Goal: Task Accomplishment & Management: Complete application form

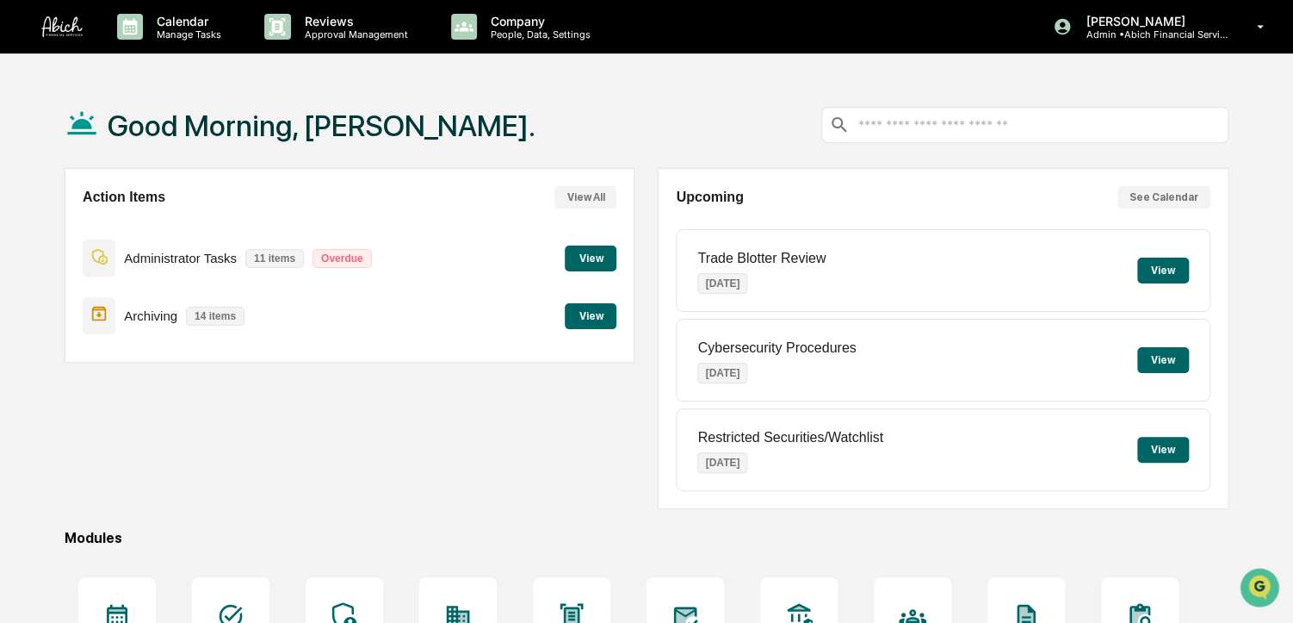
drag, startPoint x: 0, startPoint y: 0, endPoint x: 568, endPoint y: 131, distance: 583.1
click at [568, 131] on div "Good Morning, [PERSON_NAME]." at bounding box center [647, 125] width 1164 height 86
click at [589, 313] on button "View" at bounding box center [591, 316] width 52 height 26
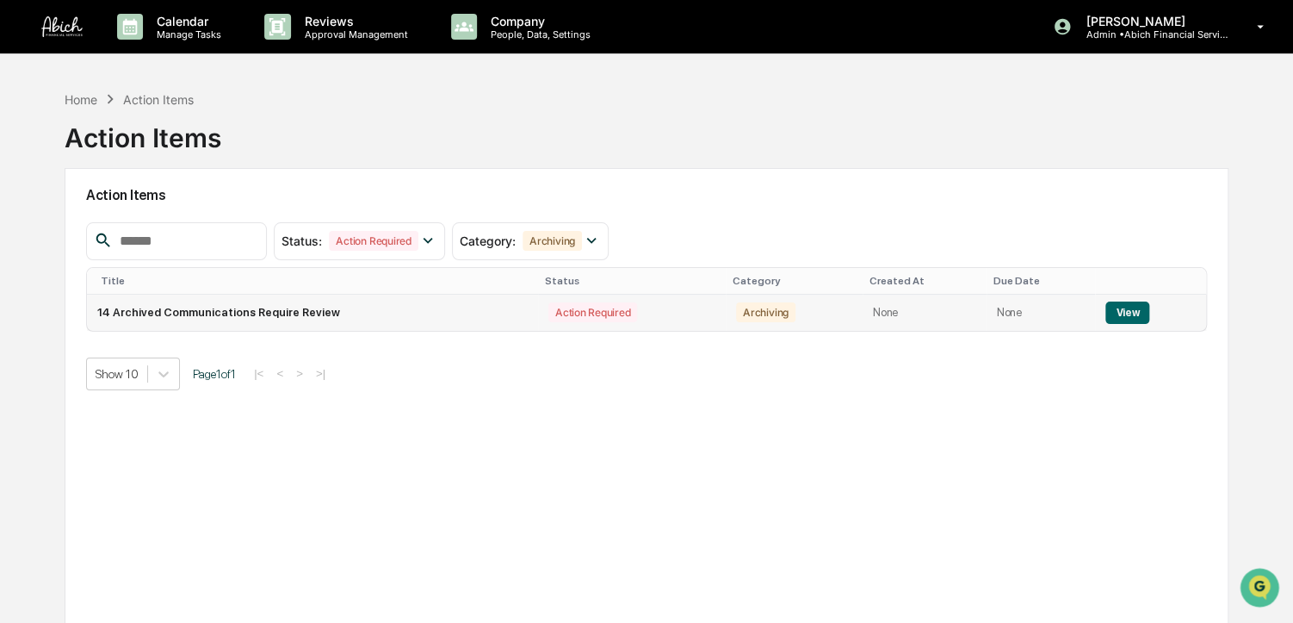
click at [1134, 312] on button "View" at bounding box center [1128, 312] width 44 height 22
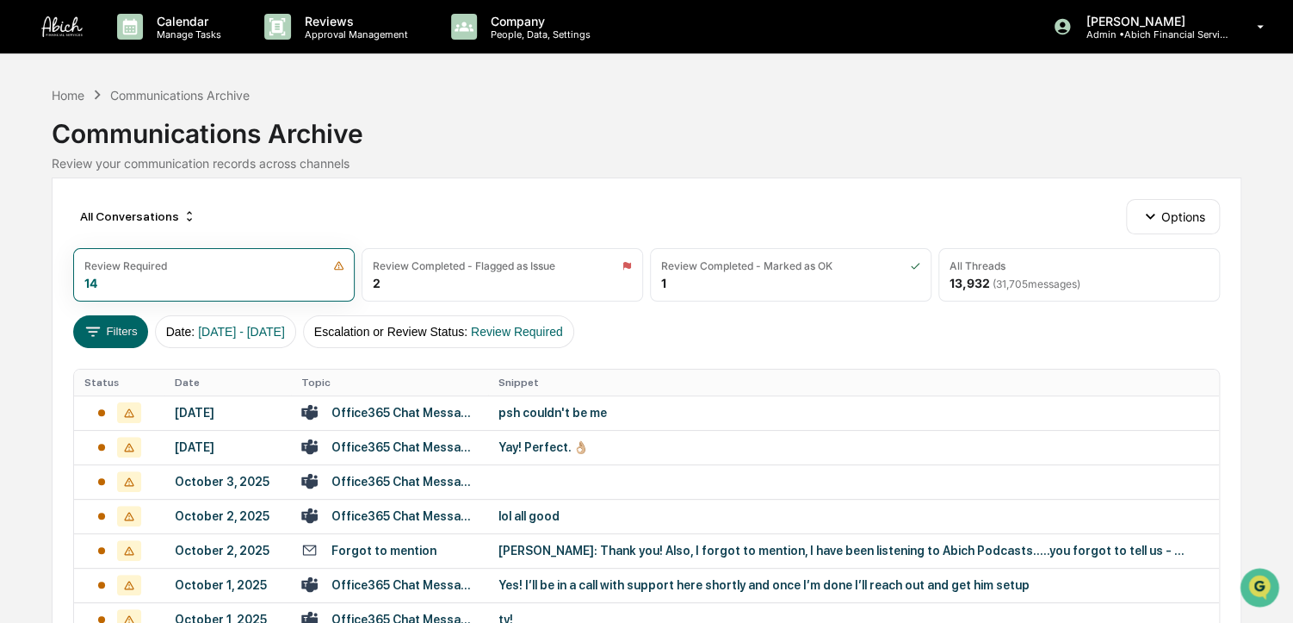
click at [263, 194] on div "All Conversations Options Review Required 14 Review Completed - Flagged as Issu…" at bounding box center [647, 576] width 1190 height 798
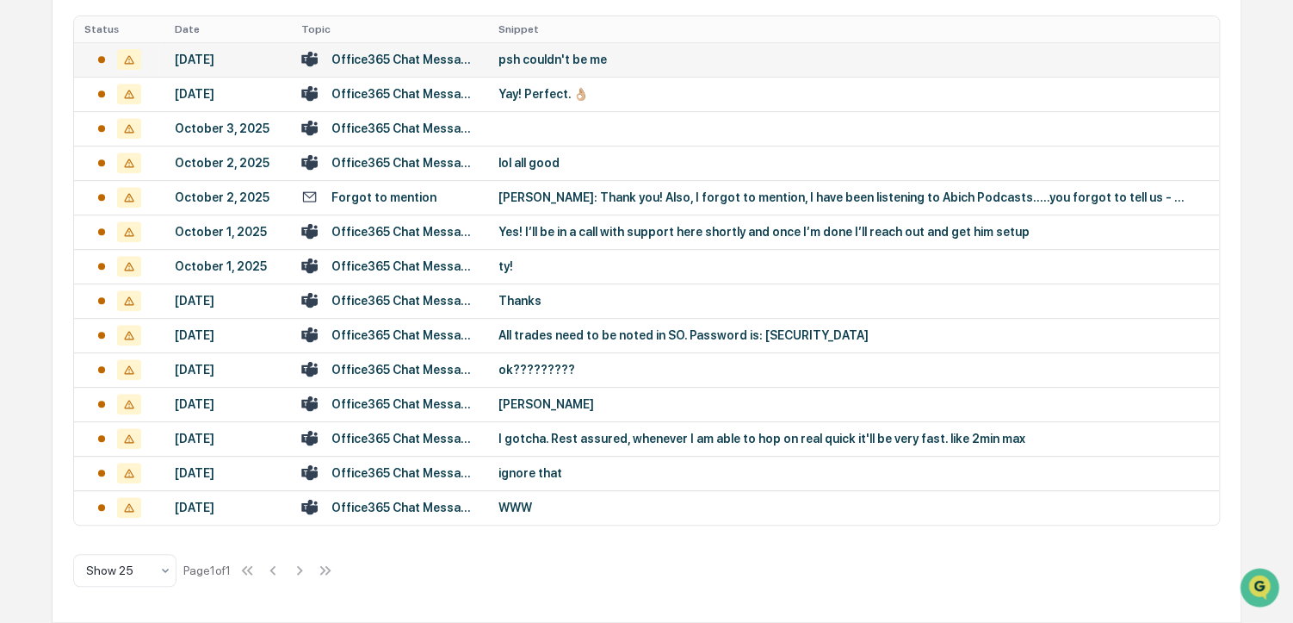
scroll to position [409, 0]
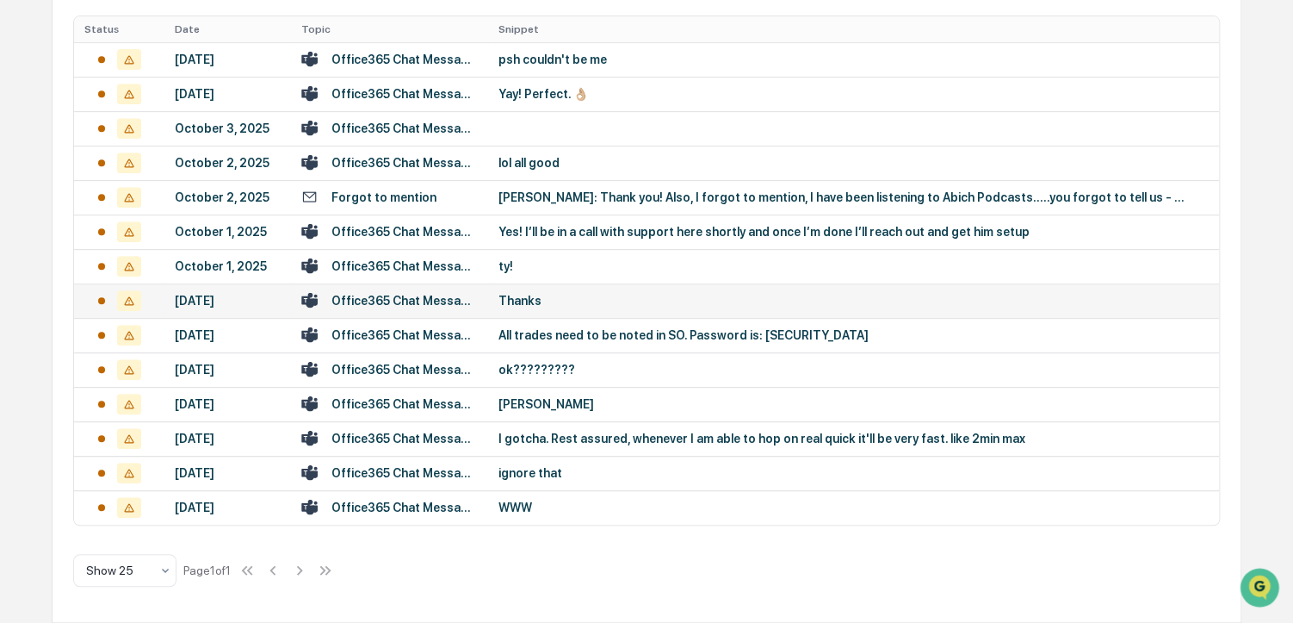
click at [449, 294] on div "Office365 Chat Messages with [PERSON_NAME], [PERSON_NAME] on [DATE]" at bounding box center [404, 301] width 146 height 14
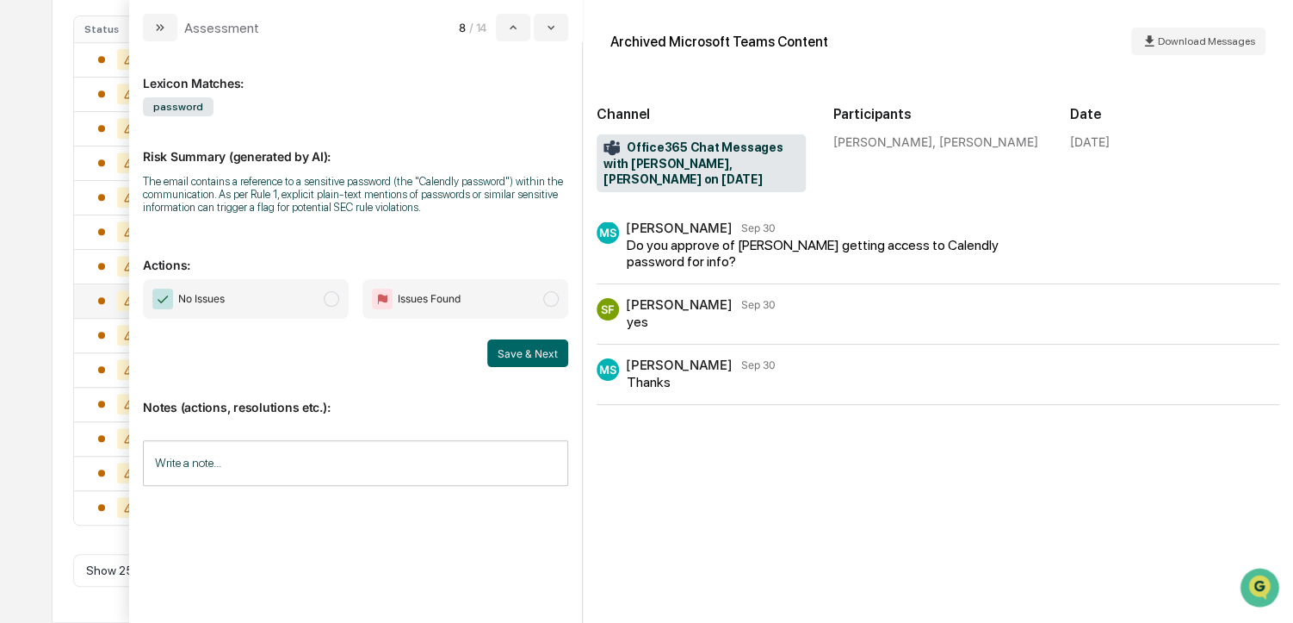
click at [330, 312] on span "No Issues" at bounding box center [246, 299] width 206 height 40
click at [530, 354] on button "Save & Next" at bounding box center [527, 353] width 81 height 28
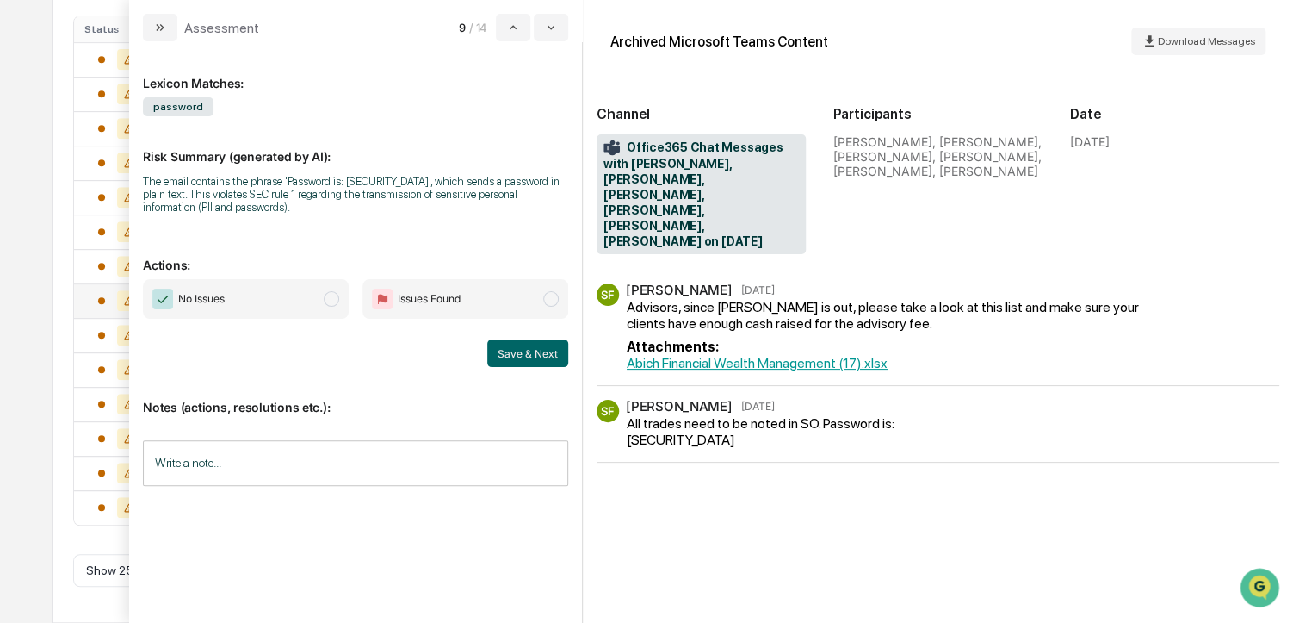
scroll to position [366, 0]
click at [337, 293] on span "modal" at bounding box center [331, 298] width 15 height 15
click at [512, 360] on button "Save & Next" at bounding box center [527, 353] width 81 height 28
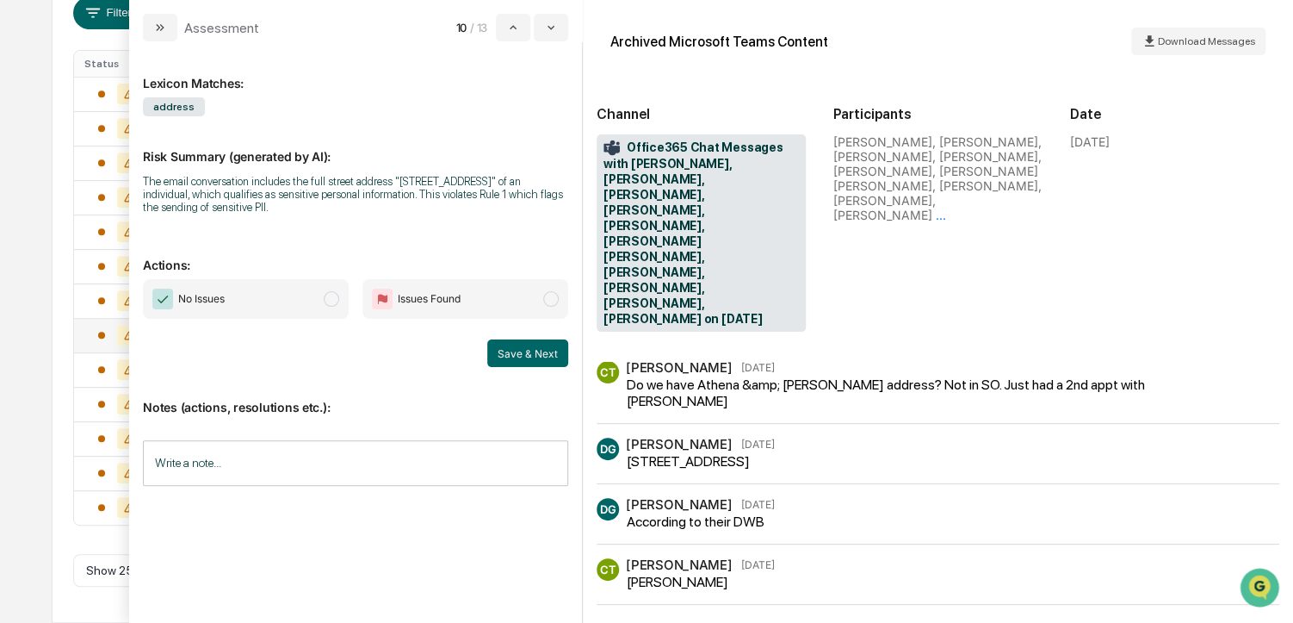
click at [331, 288] on span "No Issues" at bounding box center [246, 299] width 206 height 40
click at [511, 347] on button "Save & Next" at bounding box center [527, 353] width 81 height 28
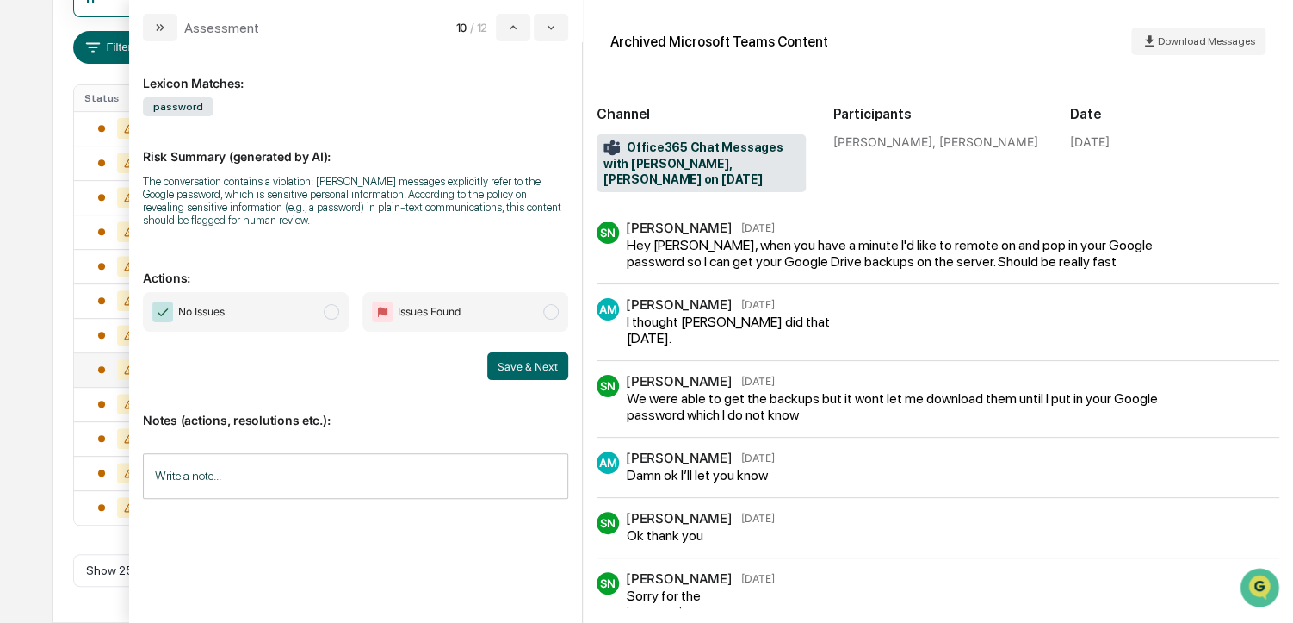
scroll to position [281, 0]
click at [307, 307] on span "No Issues" at bounding box center [246, 312] width 206 height 40
click at [540, 375] on button "Save & Next" at bounding box center [527, 366] width 81 height 28
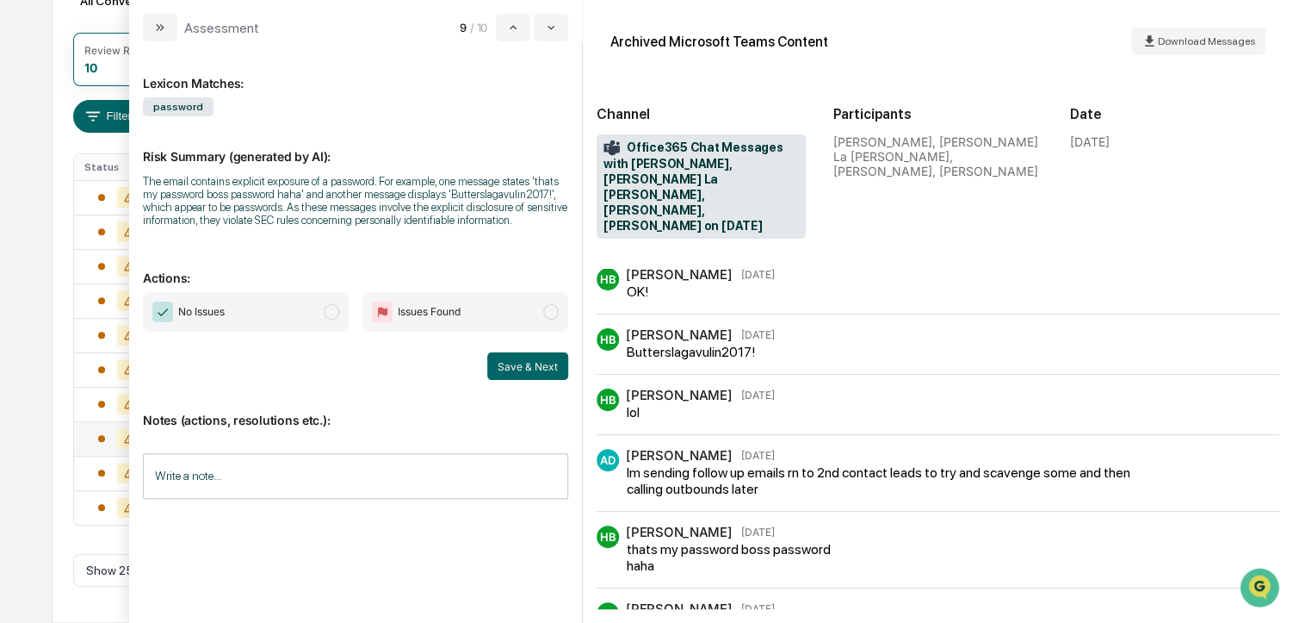
scroll to position [238, 0]
click at [323, 319] on span "No Issues" at bounding box center [246, 312] width 206 height 40
click at [517, 377] on button "Save & Next" at bounding box center [527, 366] width 81 height 28
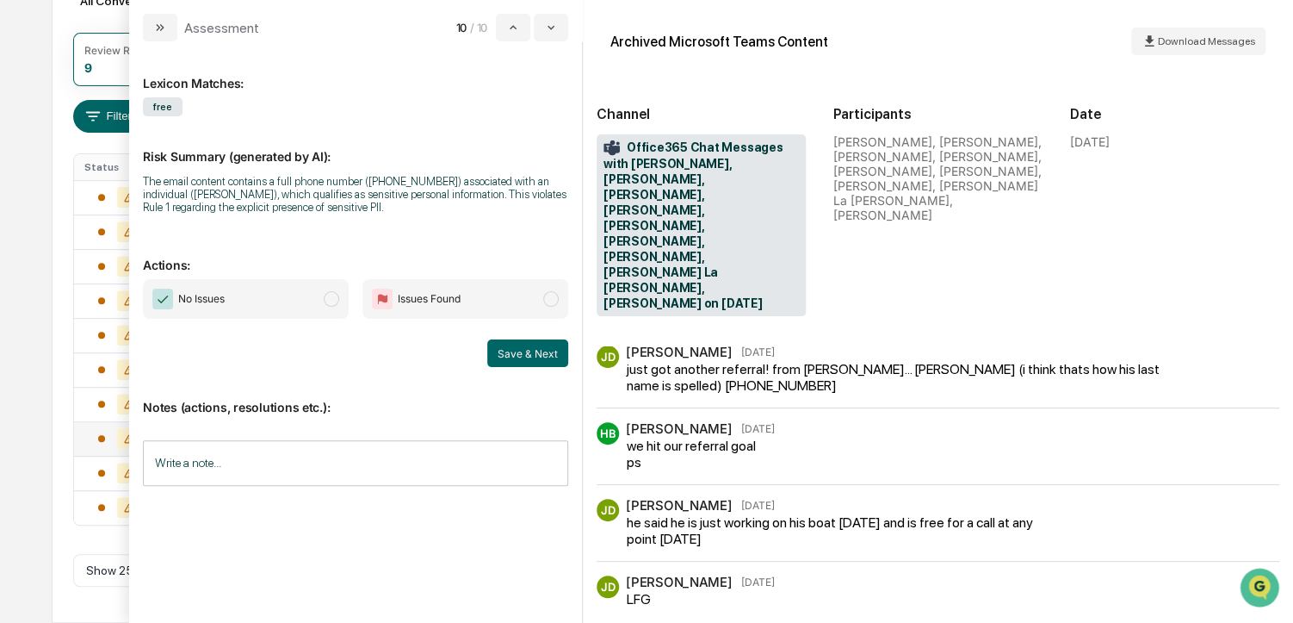
scroll to position [195, 0]
click at [332, 300] on span "modal" at bounding box center [331, 298] width 15 height 15
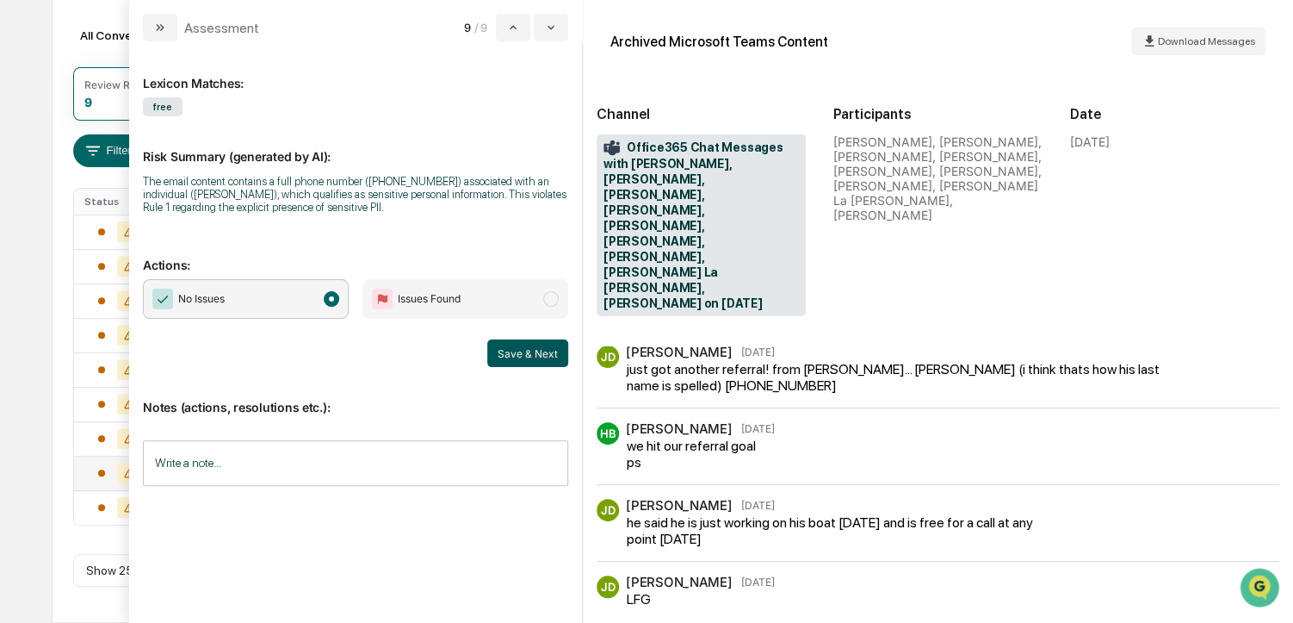
click at [516, 364] on button "Save & Next" at bounding box center [527, 353] width 81 height 28
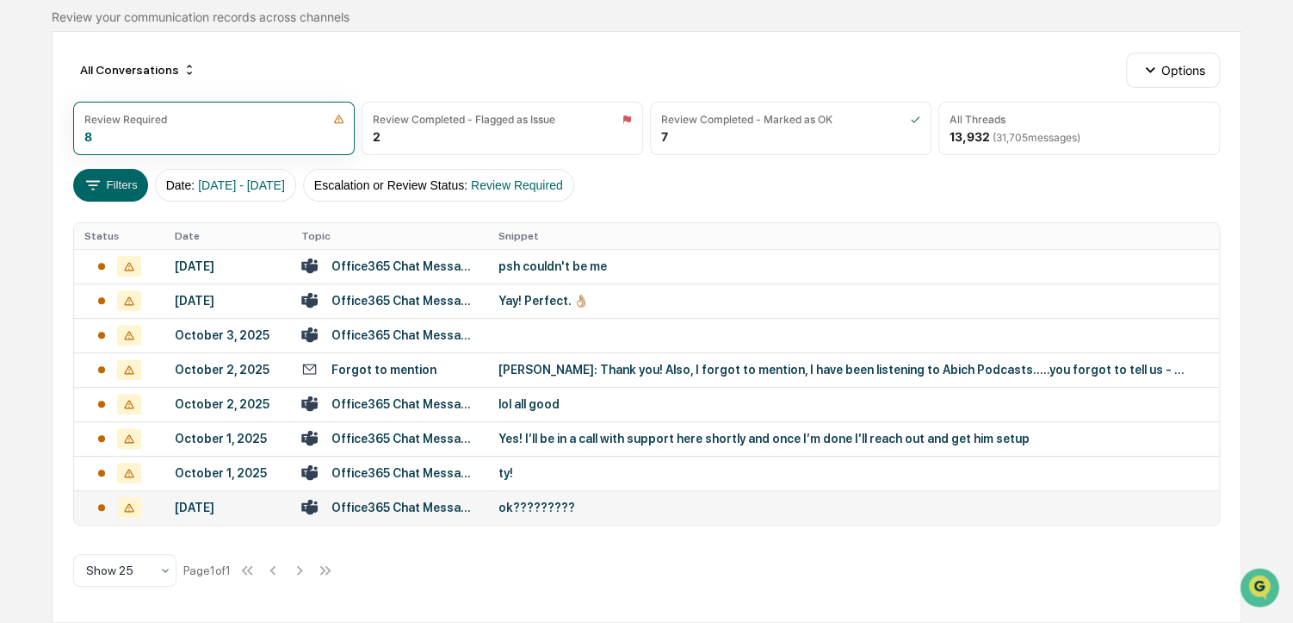
scroll to position [152, 0]
click at [38, 214] on div "Calendar Manage Tasks Reviews Approval Management Company People, Data, Setting…" at bounding box center [646, 238] width 1293 height 769
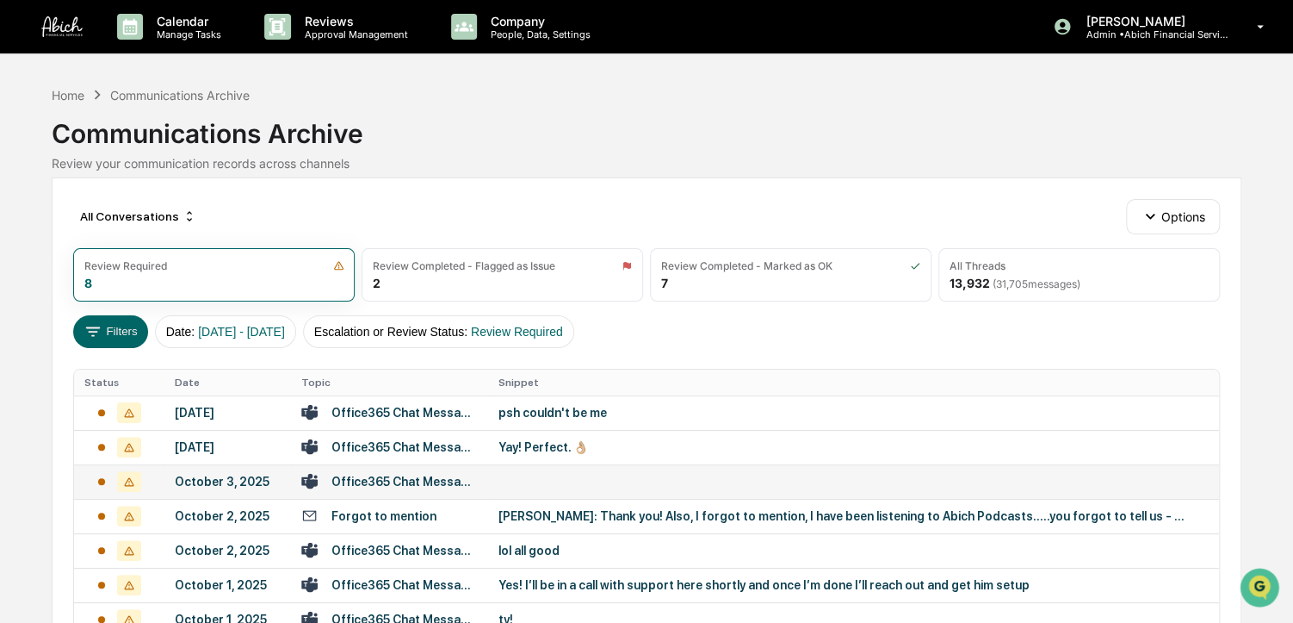
scroll to position [152, 0]
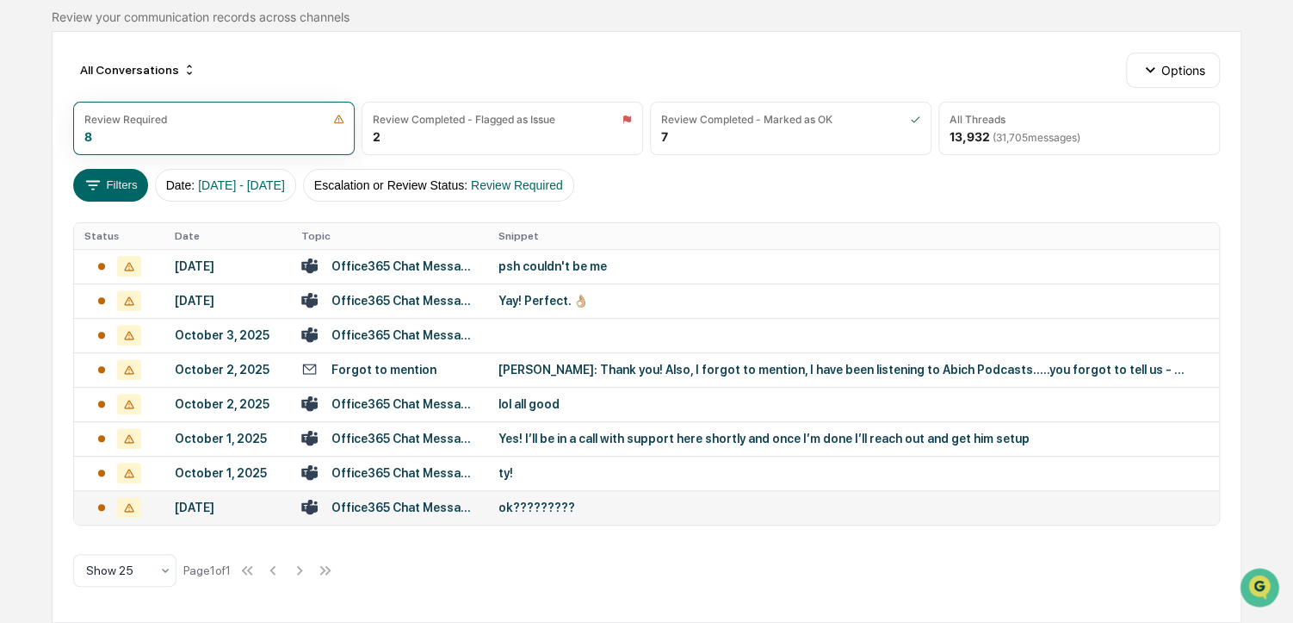
click at [634, 503] on div "ok?????????" at bounding box center [843, 507] width 689 height 14
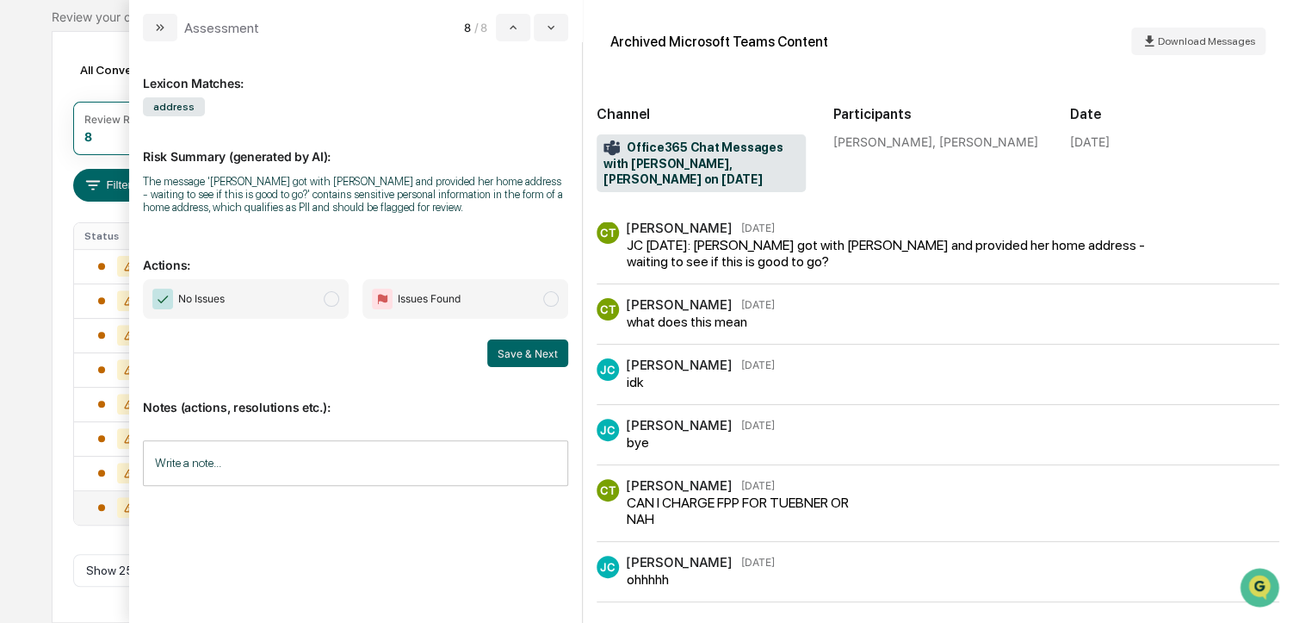
click at [340, 281] on span "No Issues" at bounding box center [246, 299] width 206 height 40
click at [527, 350] on button "Save & Next" at bounding box center [527, 353] width 81 height 28
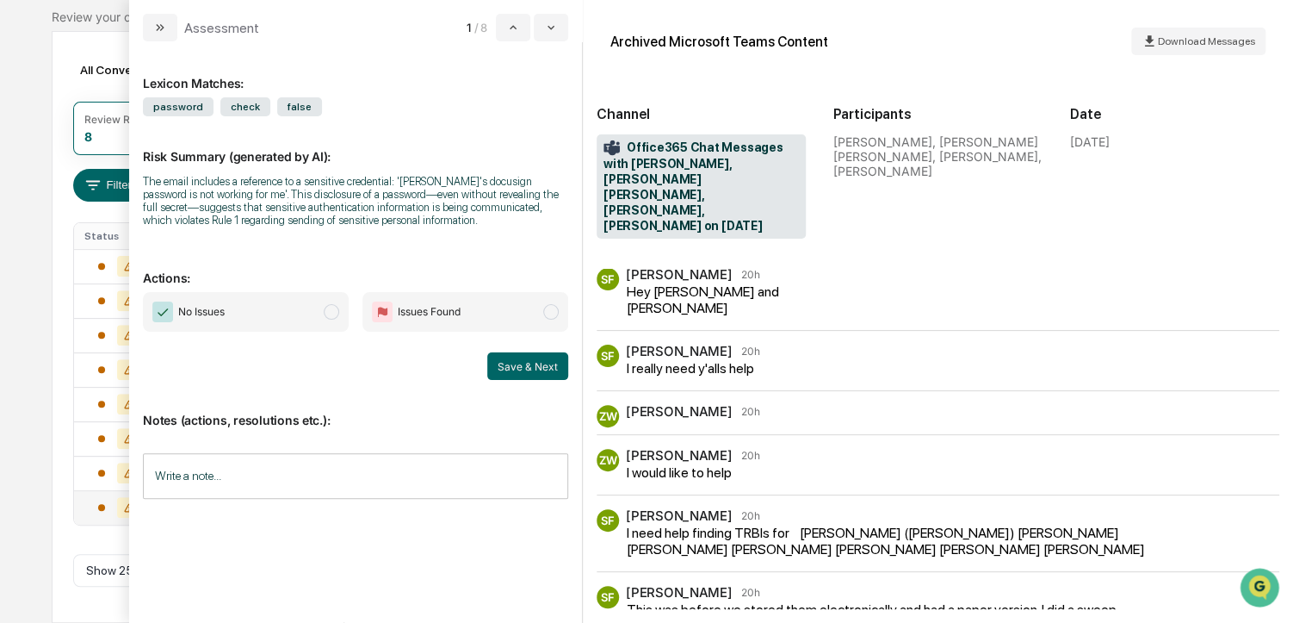
click at [62, 247] on div "All Conversations Options Review Required 8 Review Completed - Flagged as Issue…" at bounding box center [647, 327] width 1190 height 592
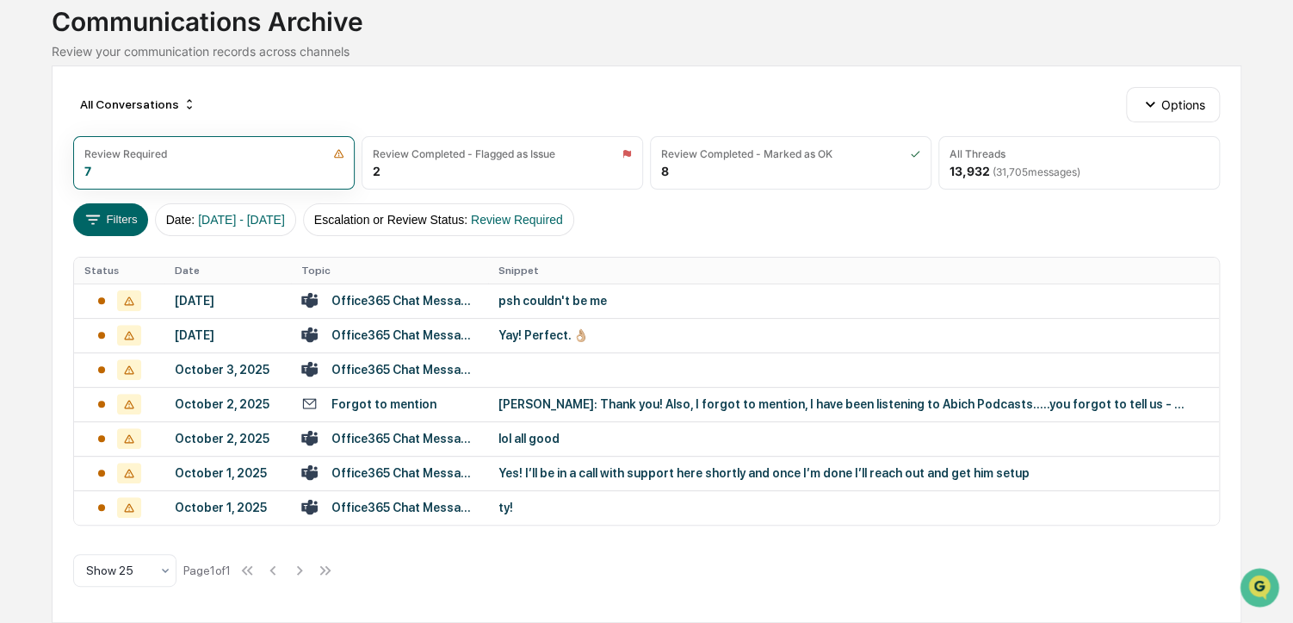
scroll to position [110, 0]
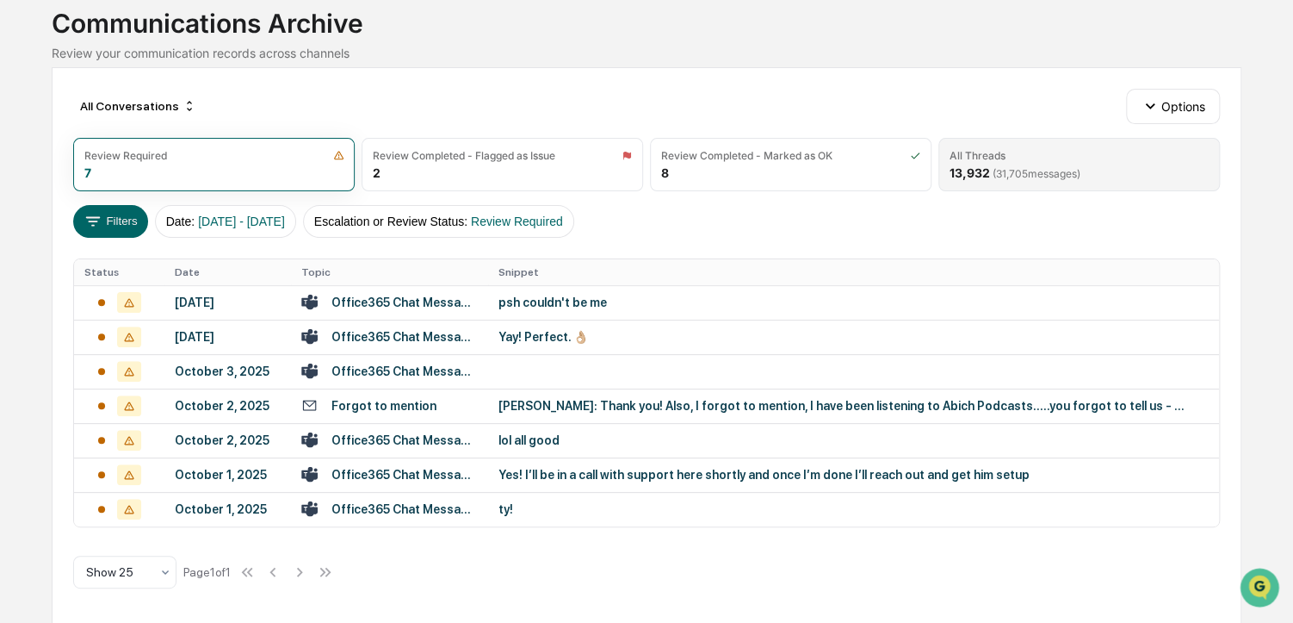
click at [998, 175] on span "( 31,705 messages)" at bounding box center [1037, 173] width 88 height 13
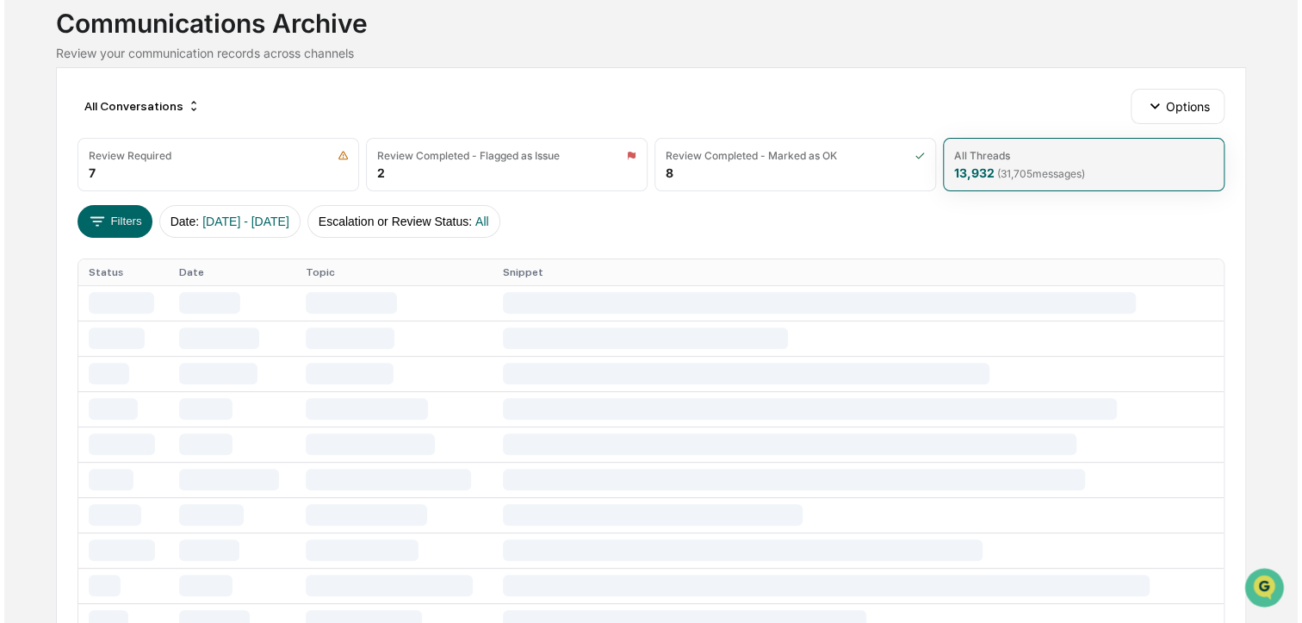
scroll to position [152, 0]
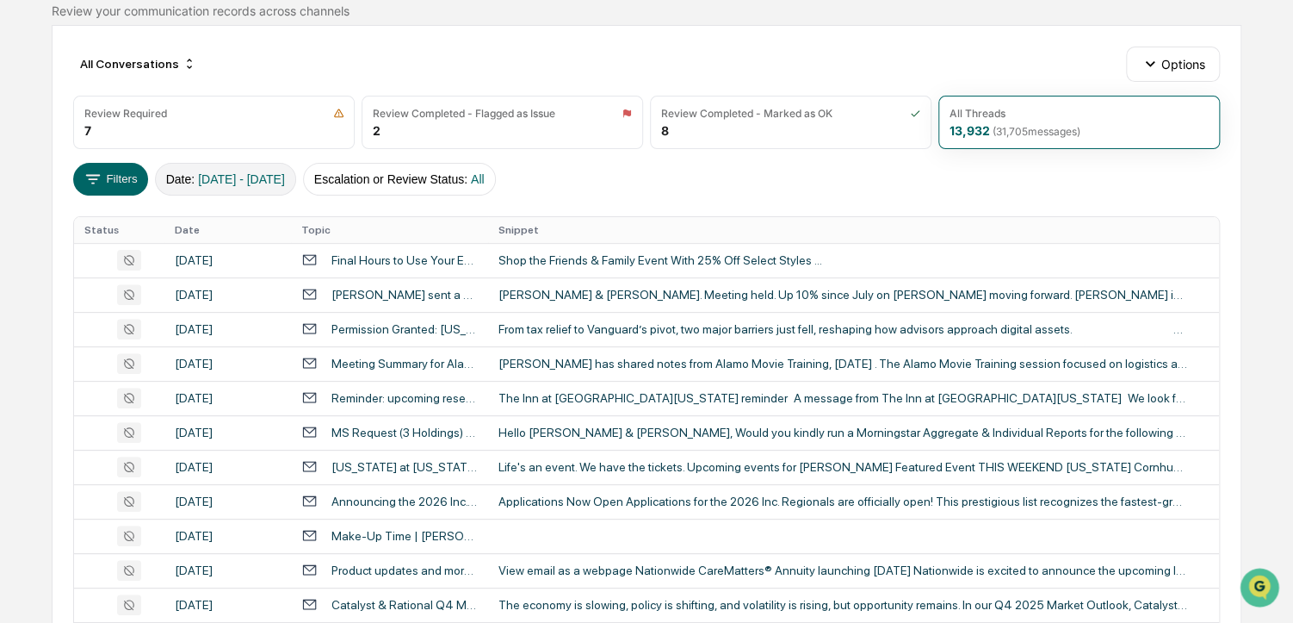
click at [257, 177] on span "[DATE] - [DATE]" at bounding box center [241, 179] width 87 height 14
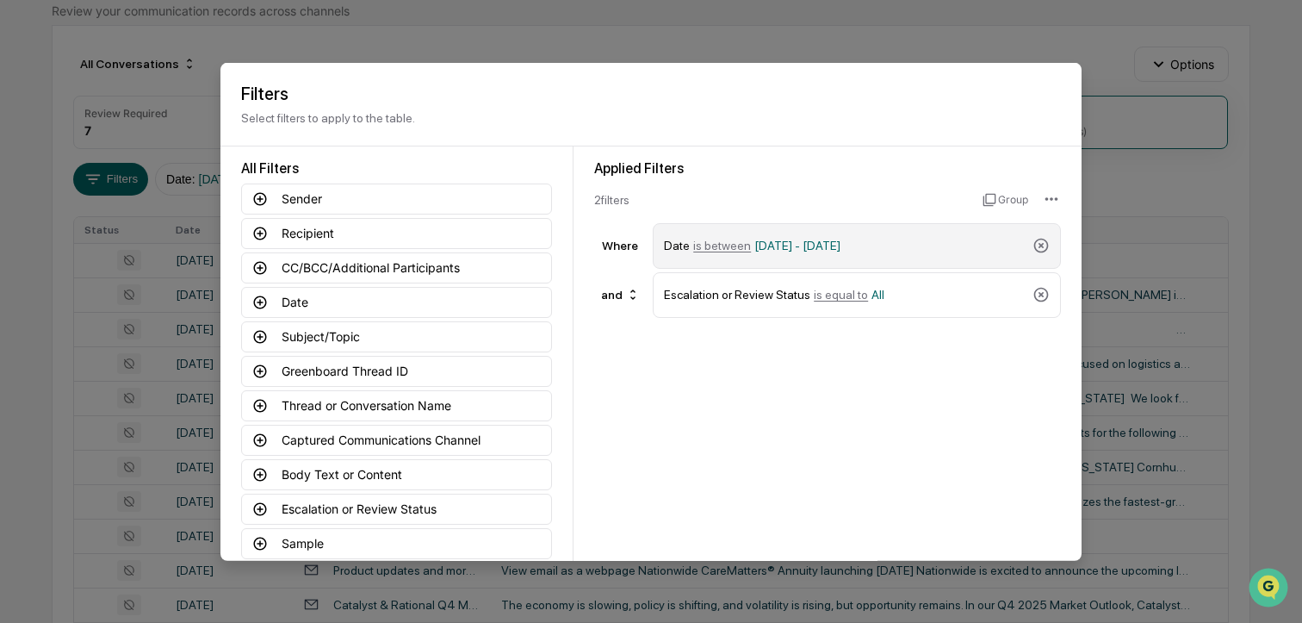
click at [895, 237] on div "Date is between 01/01/2024 - 12/31/2025" at bounding box center [845, 245] width 362 height 30
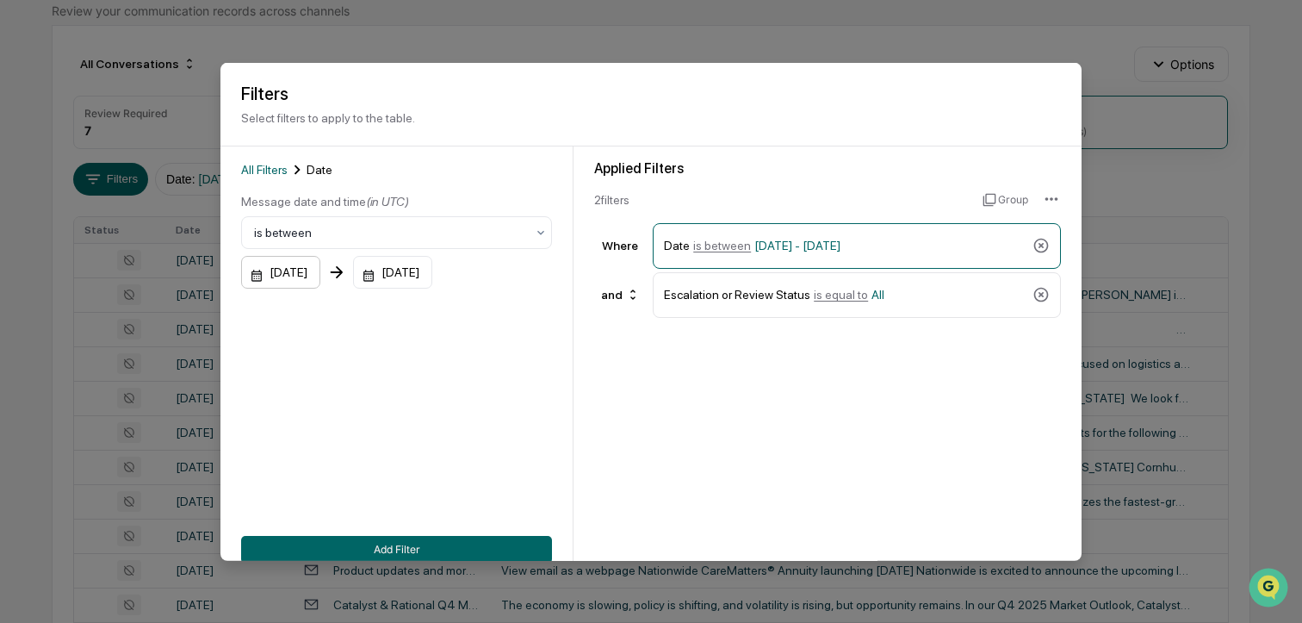
click at [288, 268] on div "01/01/2024" at bounding box center [280, 272] width 79 height 33
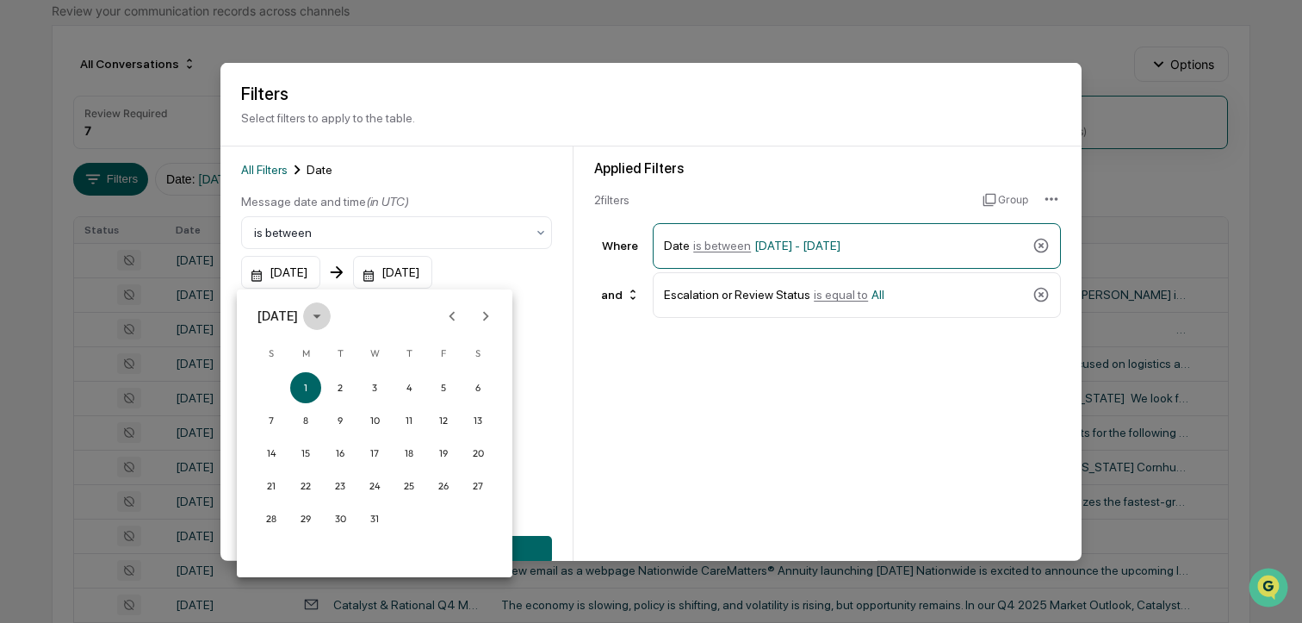
click at [326, 311] on icon "calendar view is open, switch to year view" at bounding box center [316, 316] width 19 height 19
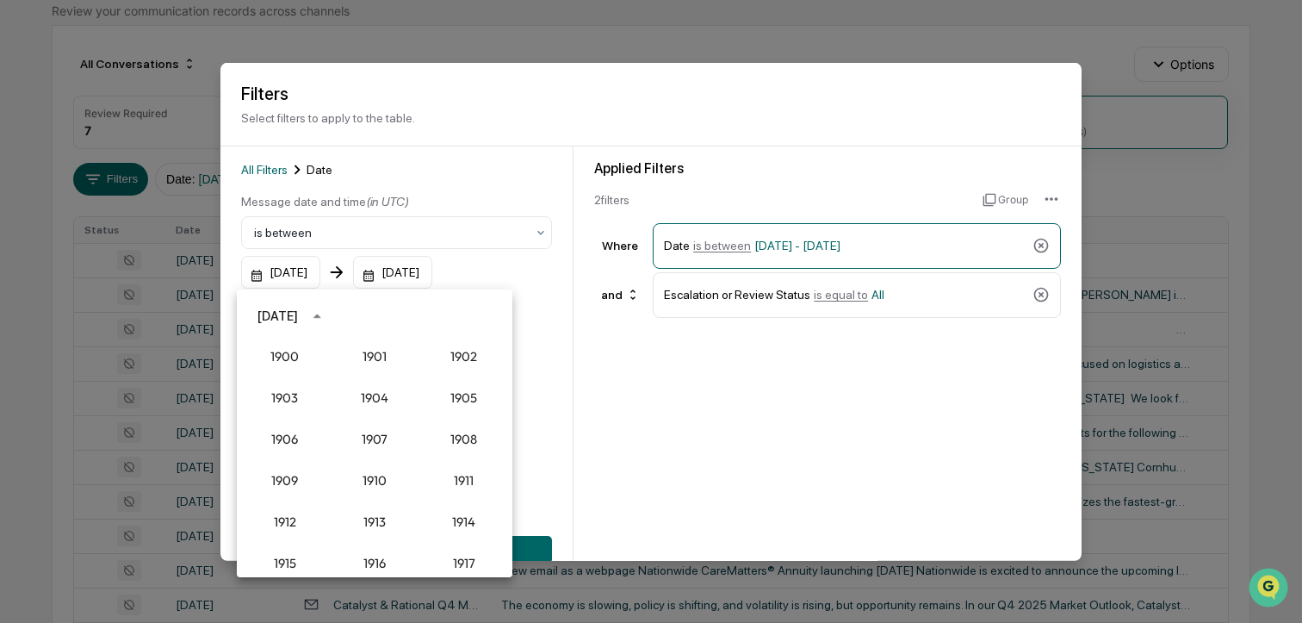
scroll to position [1595, 0]
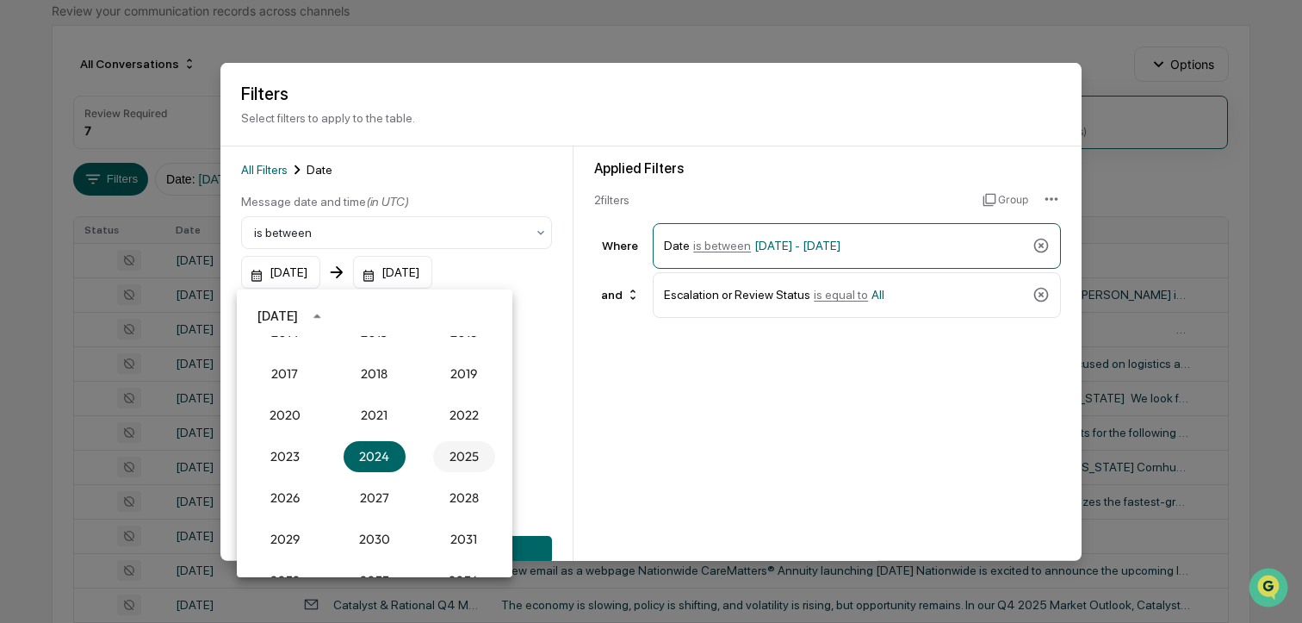
click at [439, 446] on button "2025" at bounding box center [464, 456] width 62 height 31
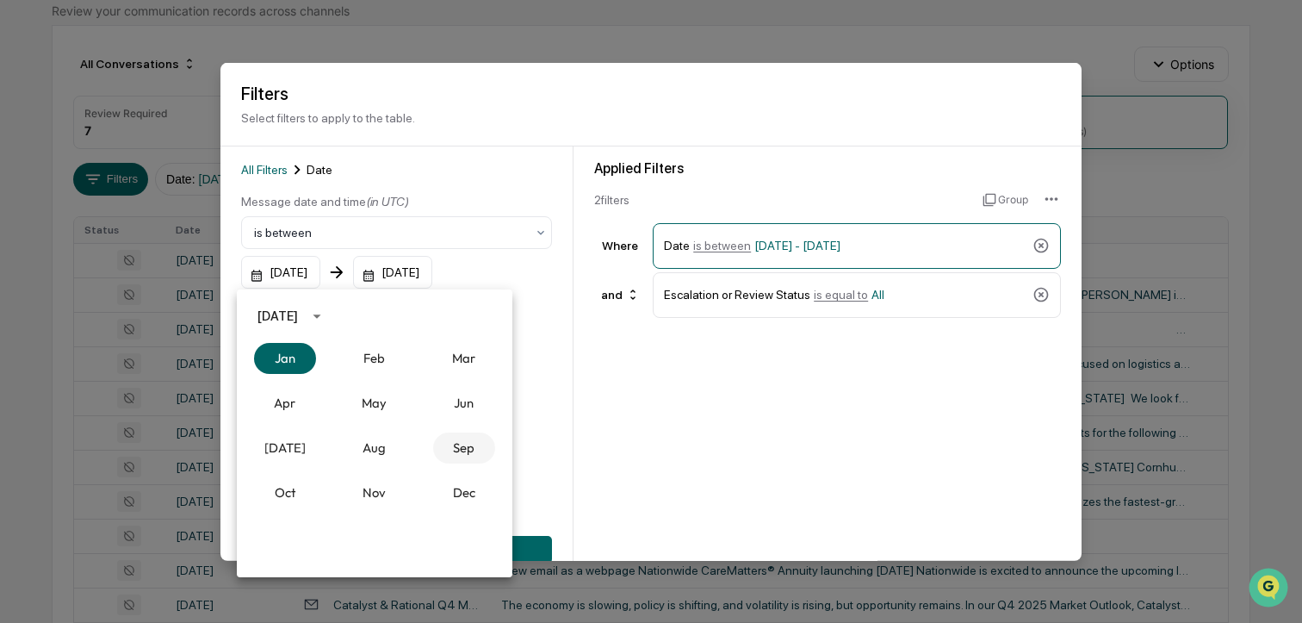
click at [468, 459] on button "Sep" at bounding box center [464, 447] width 62 height 31
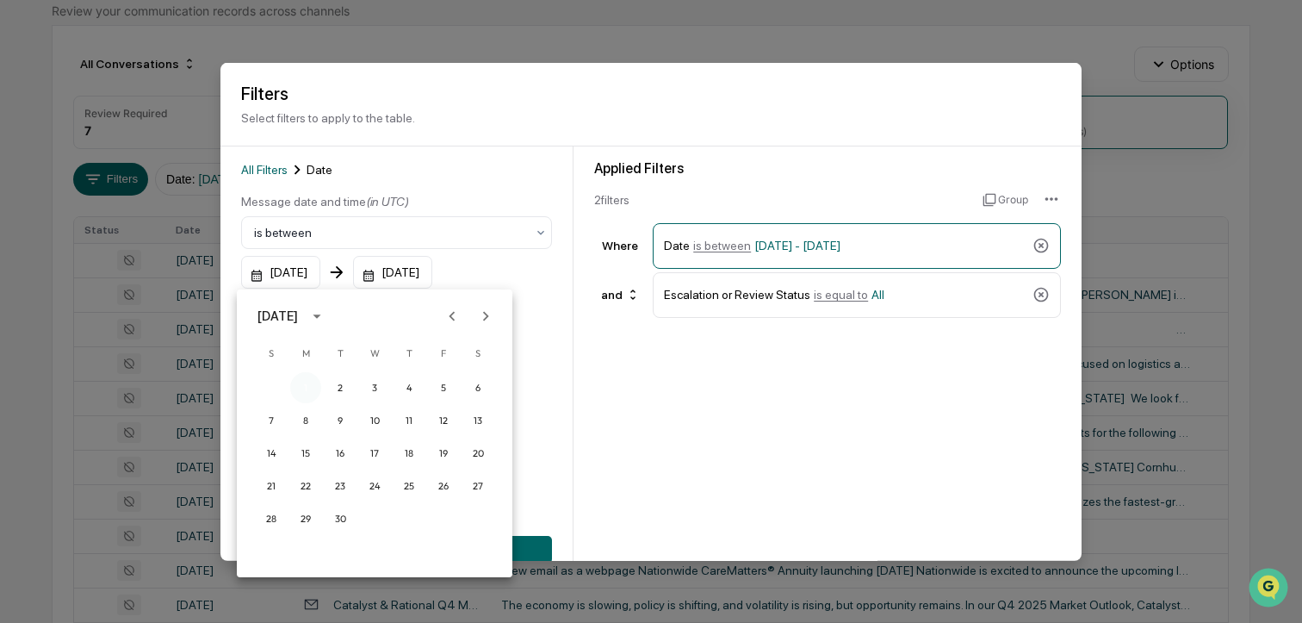
click at [313, 380] on button "1" at bounding box center [305, 387] width 31 height 31
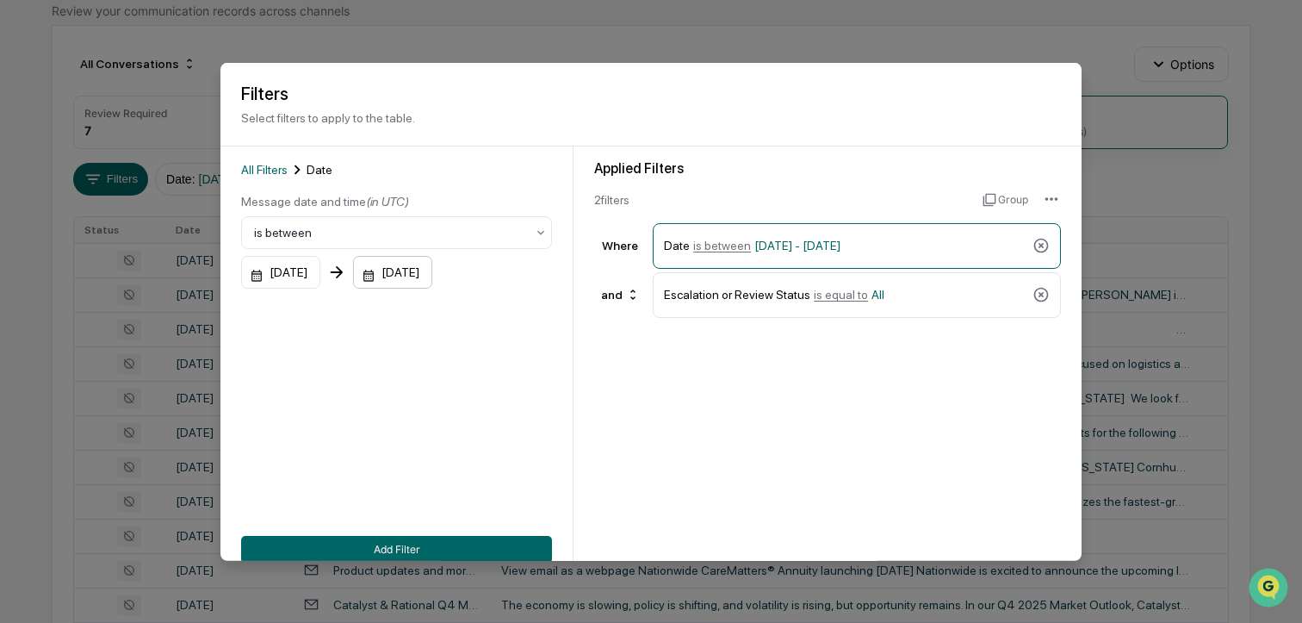
click at [432, 286] on div "12/31/2025" at bounding box center [392, 272] width 79 height 33
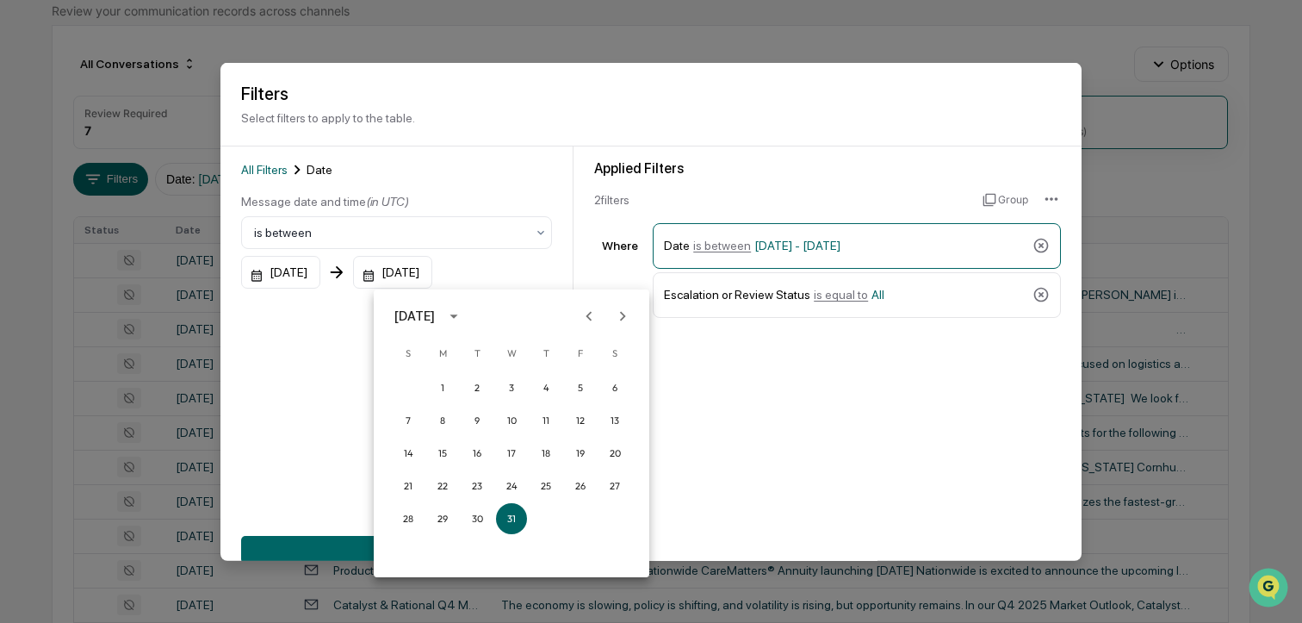
click at [463, 312] on icon "calendar view is open, switch to year view" at bounding box center [453, 316] width 19 height 19
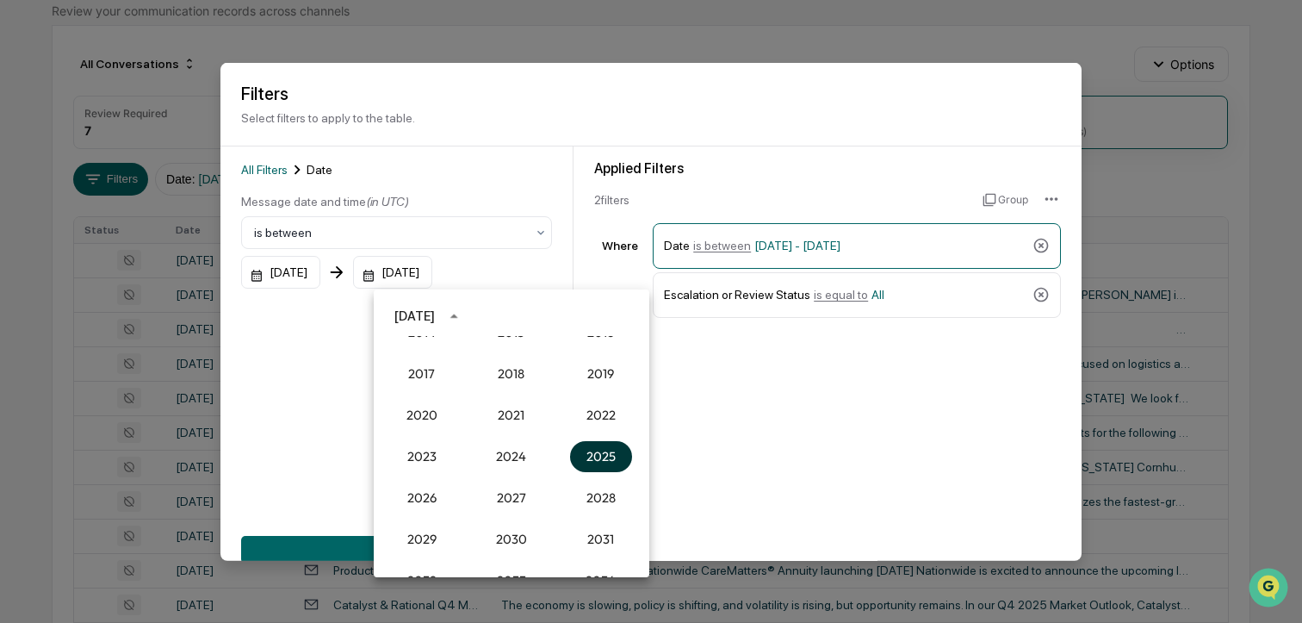
click at [591, 461] on button "2025" at bounding box center [601, 456] width 62 height 31
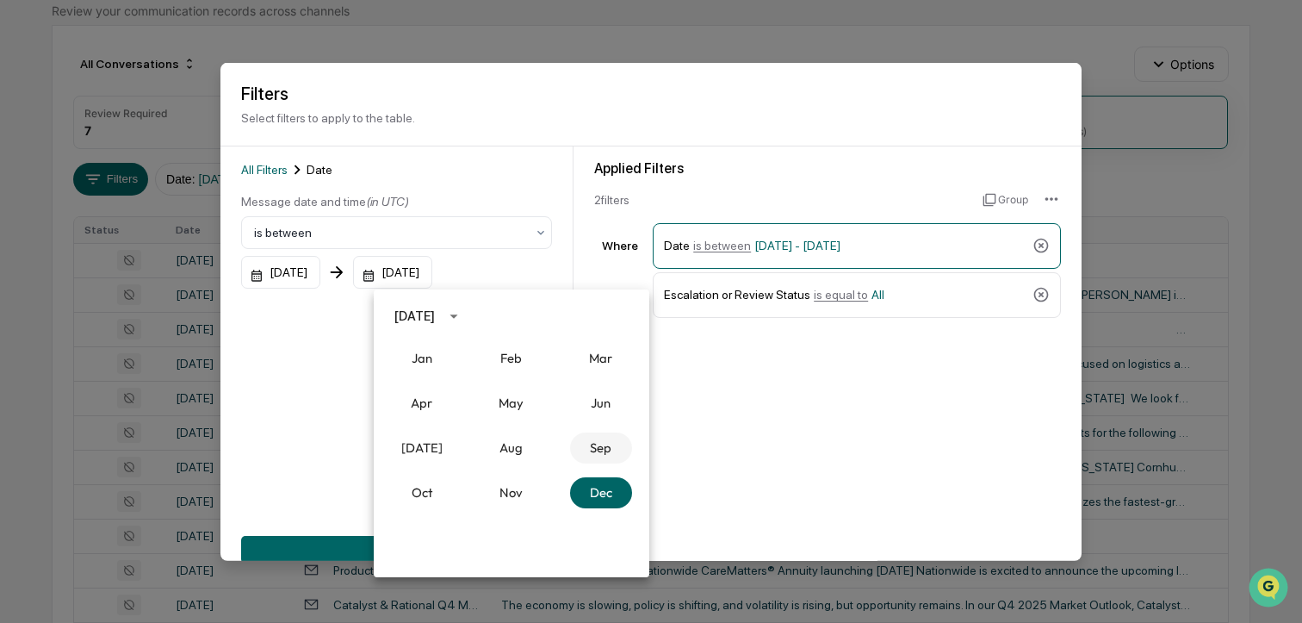
click at [582, 452] on button "Sep" at bounding box center [601, 447] width 62 height 31
click at [482, 514] on button "30" at bounding box center [476, 518] width 31 height 31
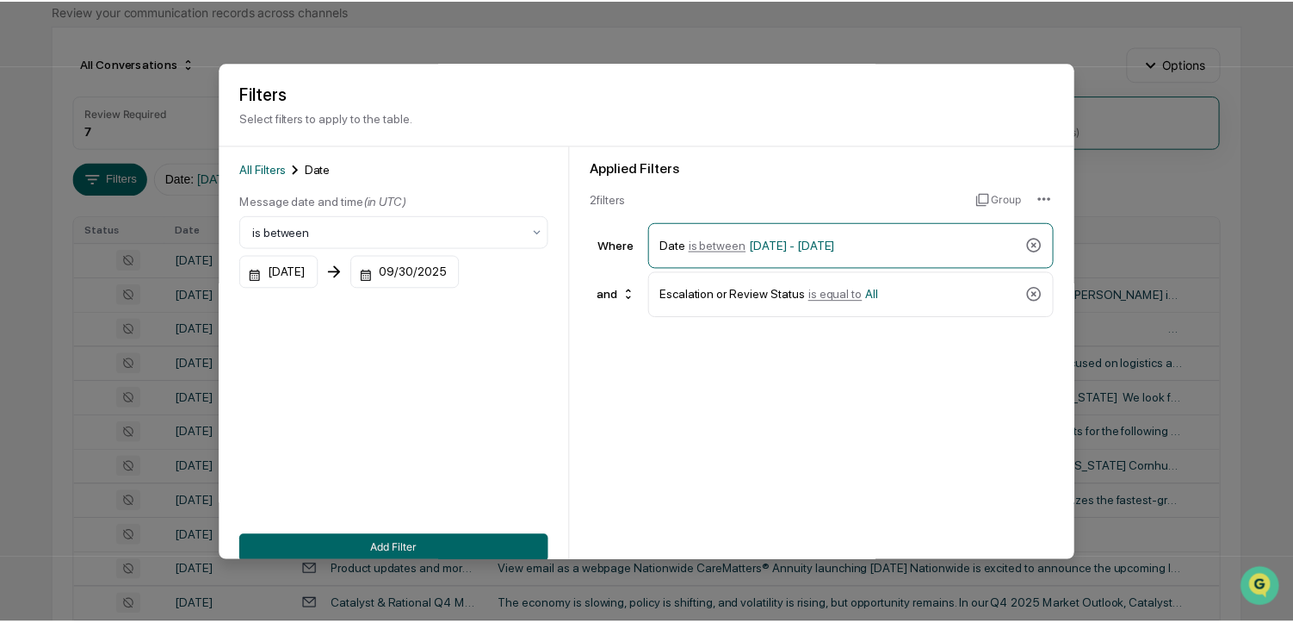
scroll to position [102, 0]
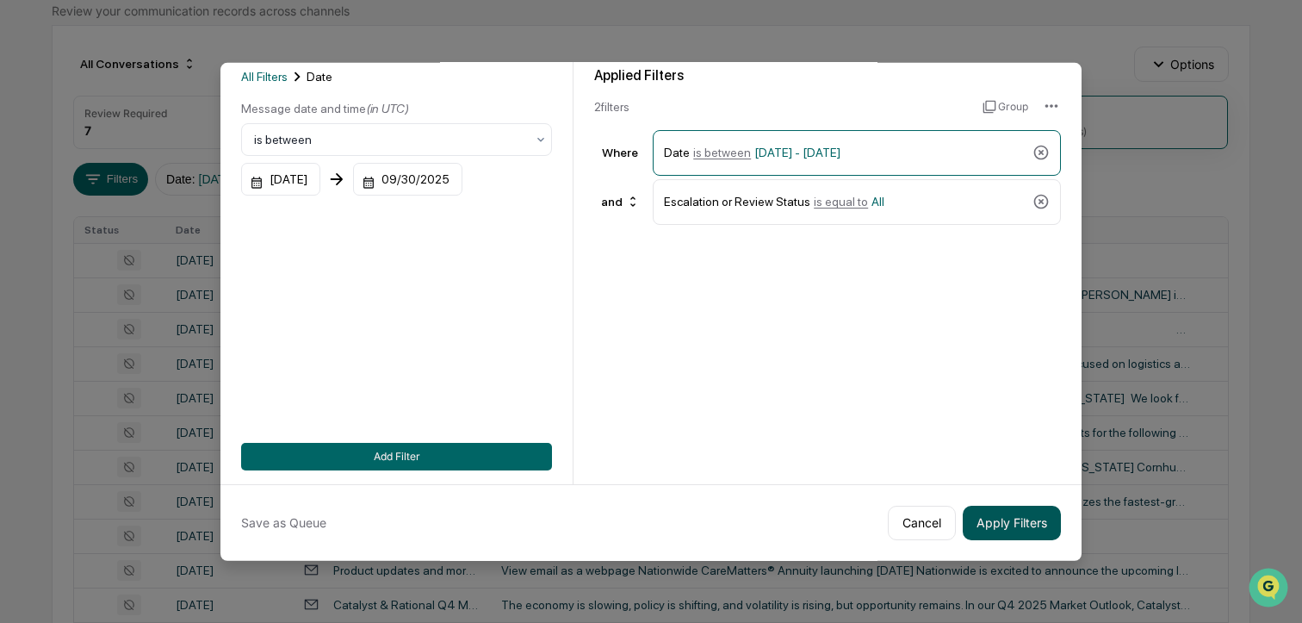
click at [1011, 521] on button "Apply Filters" at bounding box center [1012, 522] width 98 height 34
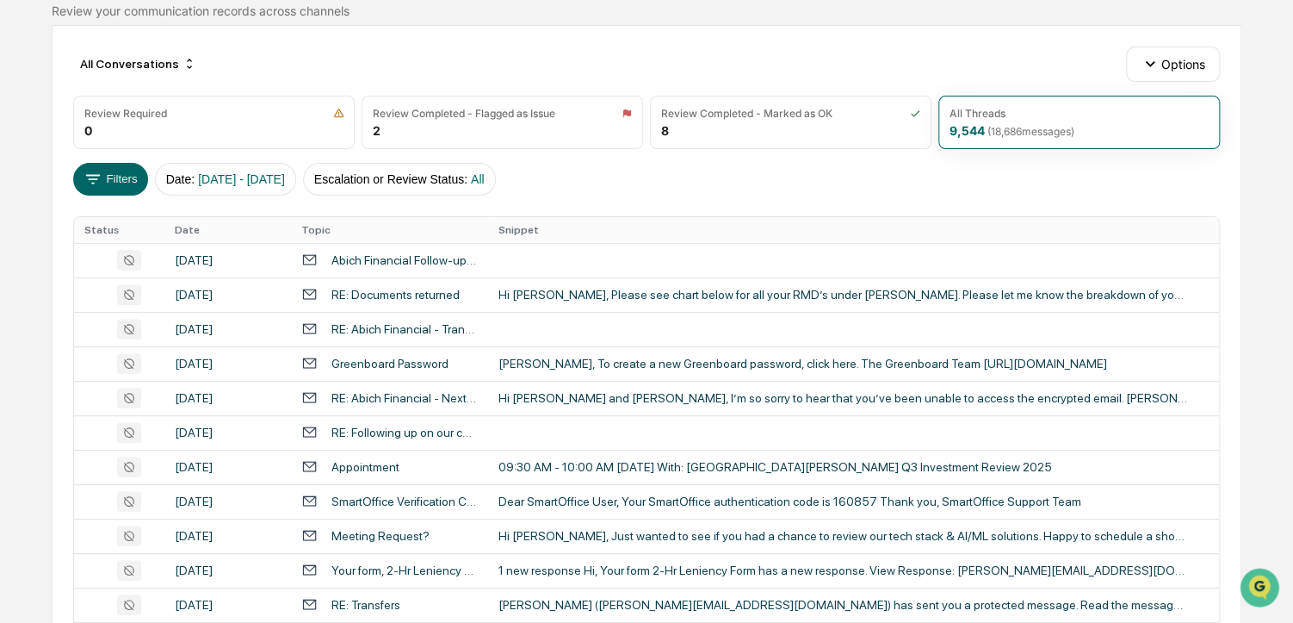
drag, startPoint x: 33, startPoint y: 323, endPoint x: 14, endPoint y: 315, distance: 20.5
click at [14, 315] on div "Calendar Manage Tasks Reviews Approval Management Company People, Data, Setting…" at bounding box center [646, 525] width 1293 height 1354
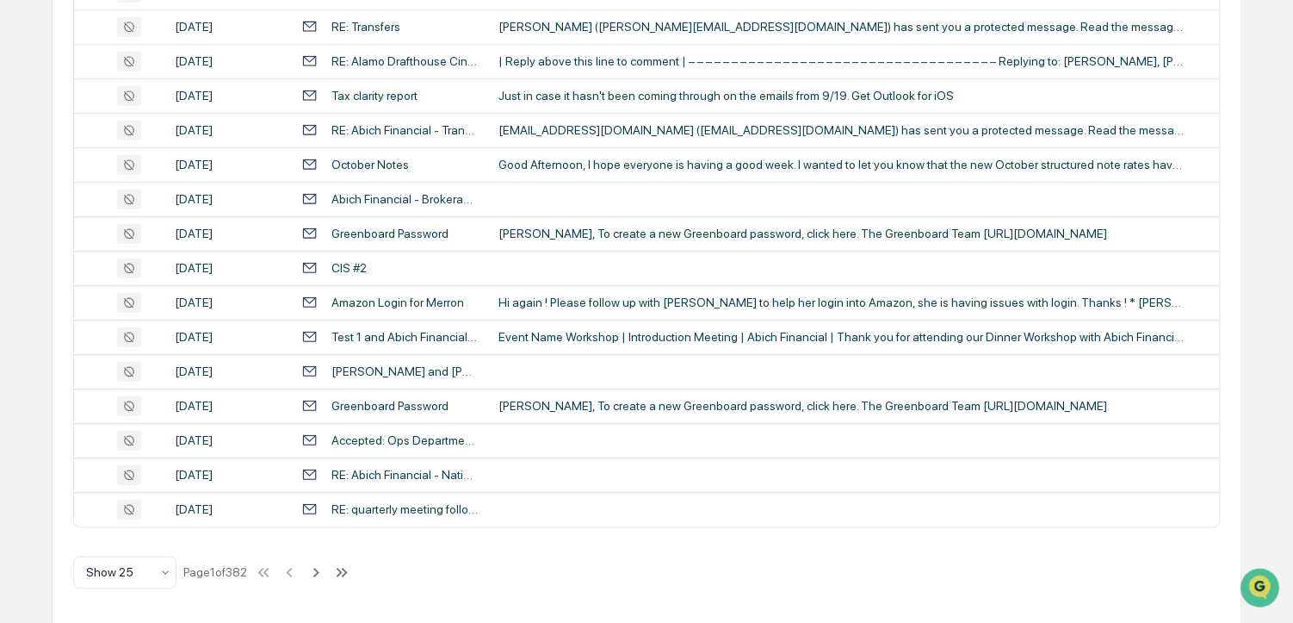
scroll to position [0, 0]
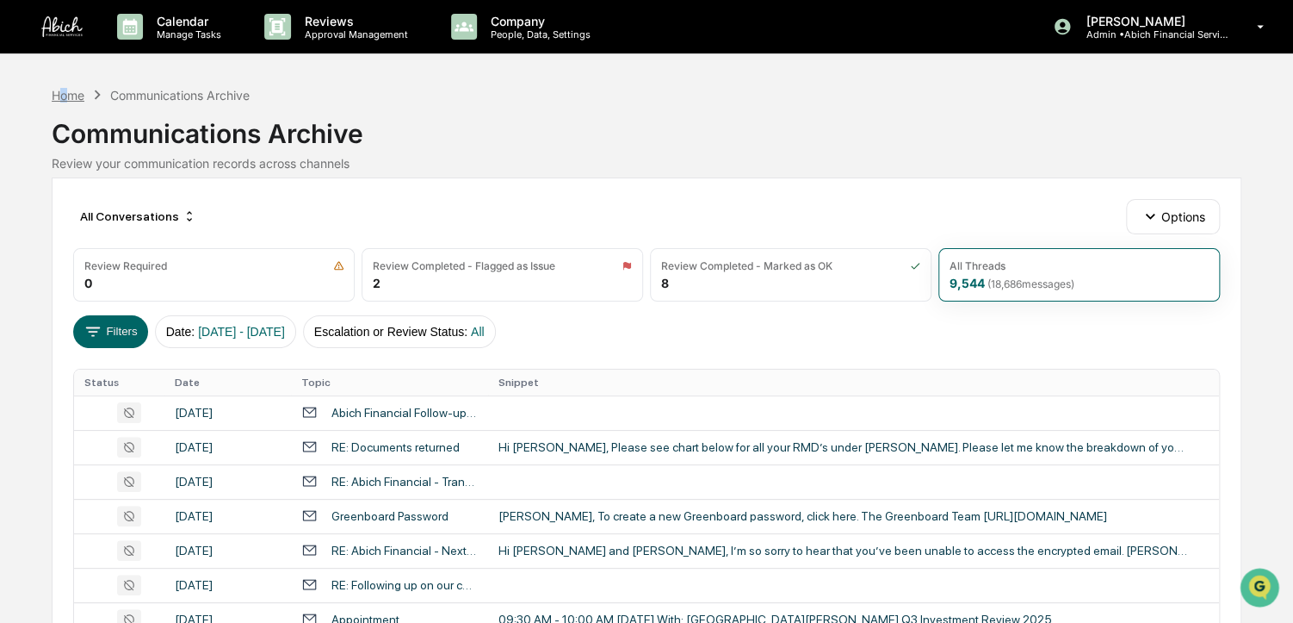
click at [62, 96] on div "Home Communications Archive Communications Archive Review your communication re…" at bounding box center [647, 127] width 1190 height 85
click at [62, 96] on div "Home" at bounding box center [68, 95] width 33 height 15
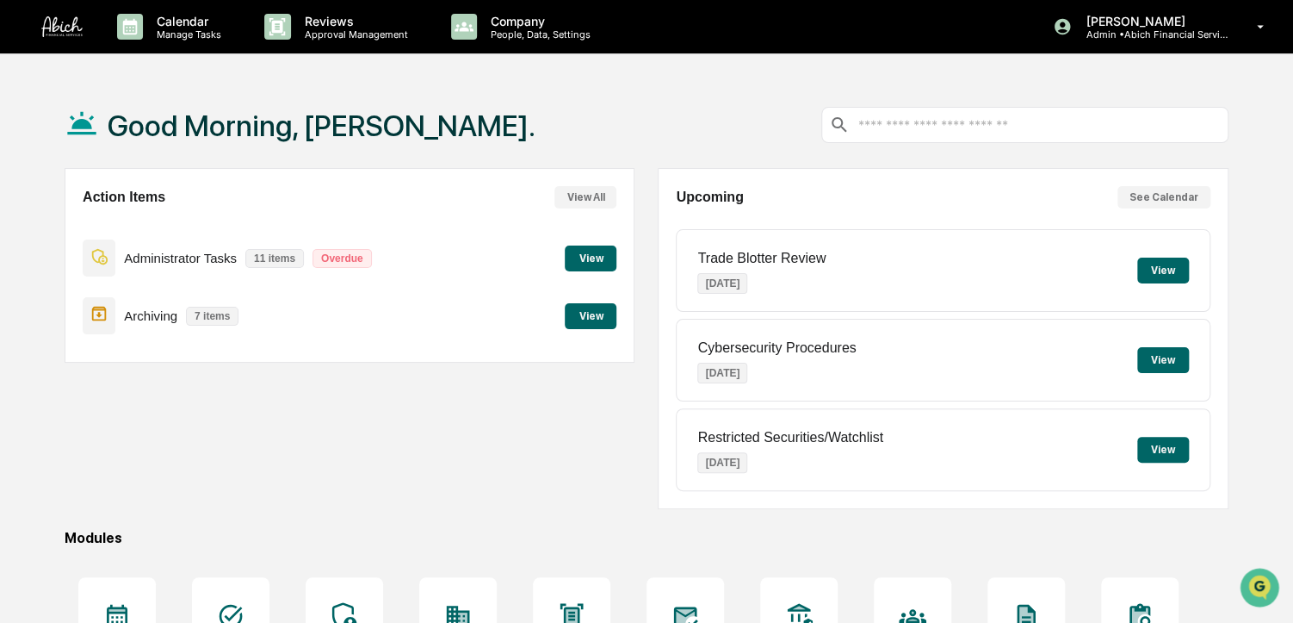
click at [592, 319] on button "View" at bounding box center [591, 316] width 52 height 26
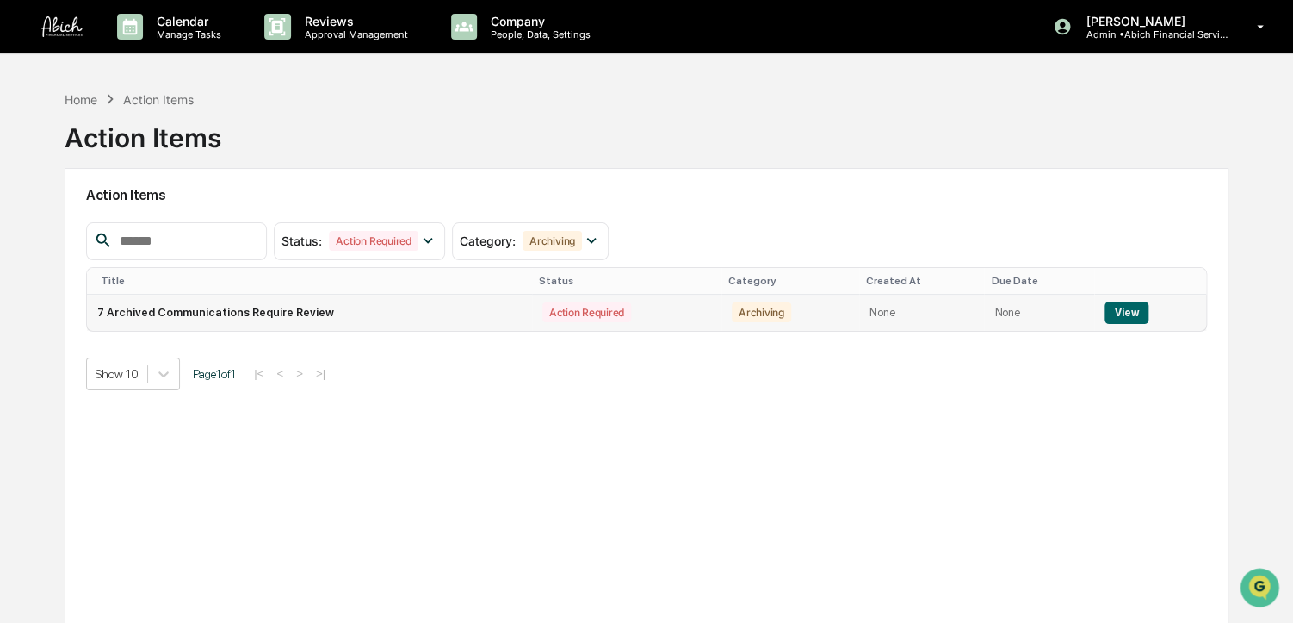
click at [1106, 314] on button "View" at bounding box center [1127, 312] width 44 height 22
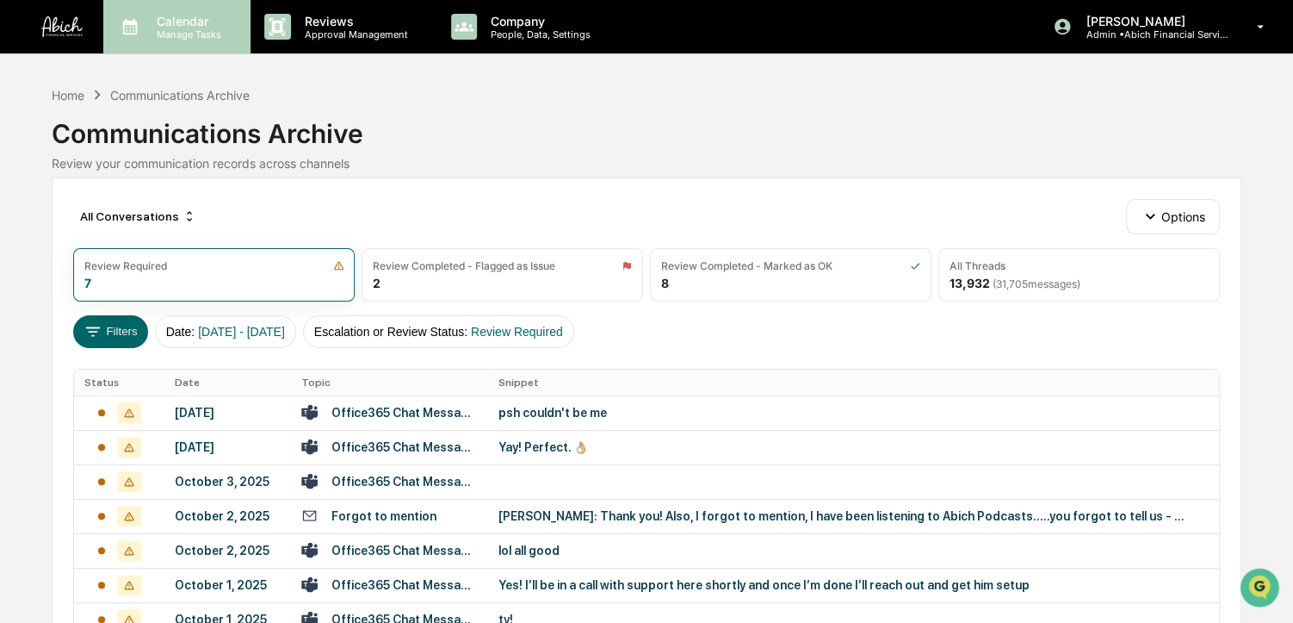
click at [182, 25] on p "Calendar" at bounding box center [186, 21] width 87 height 15
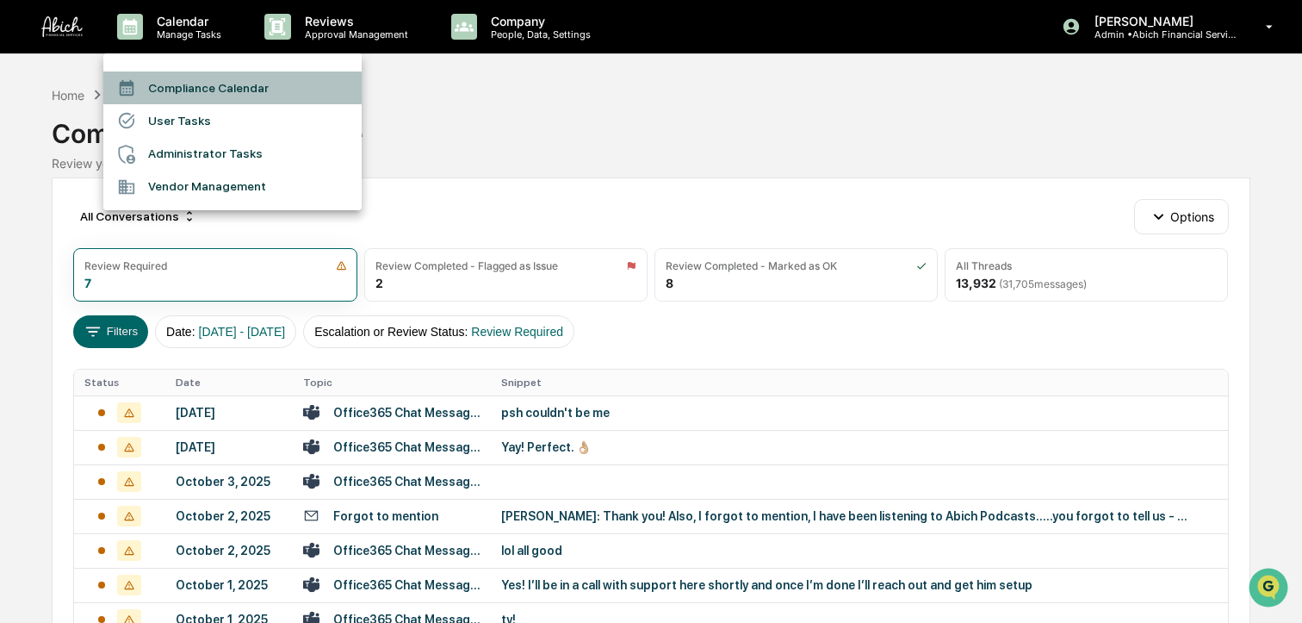
click at [188, 78] on li "Compliance Calendar" at bounding box center [232, 87] width 258 height 33
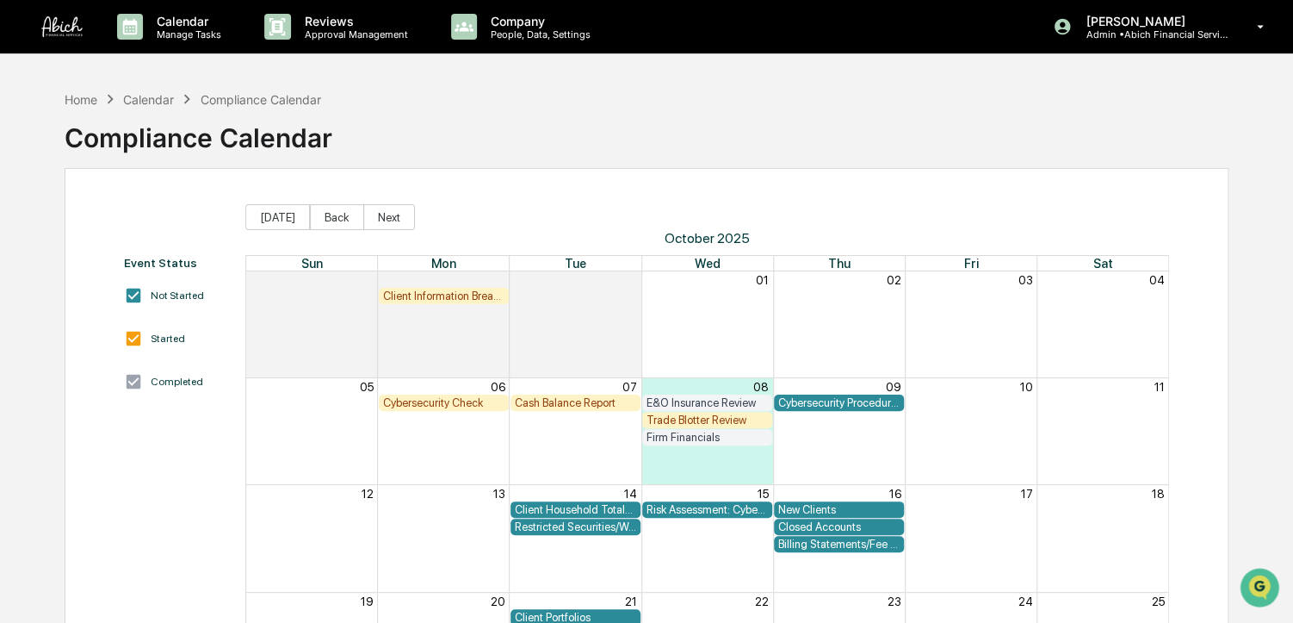
drag, startPoint x: 740, startPoint y: 76, endPoint x: 639, endPoint y: 115, distance: 108.7
click at [639, 115] on div "Home Calendar Compliance Calendar Compliance Calendar" at bounding box center [647, 125] width 1164 height 86
click at [317, 220] on button "Back" at bounding box center [337, 217] width 54 height 26
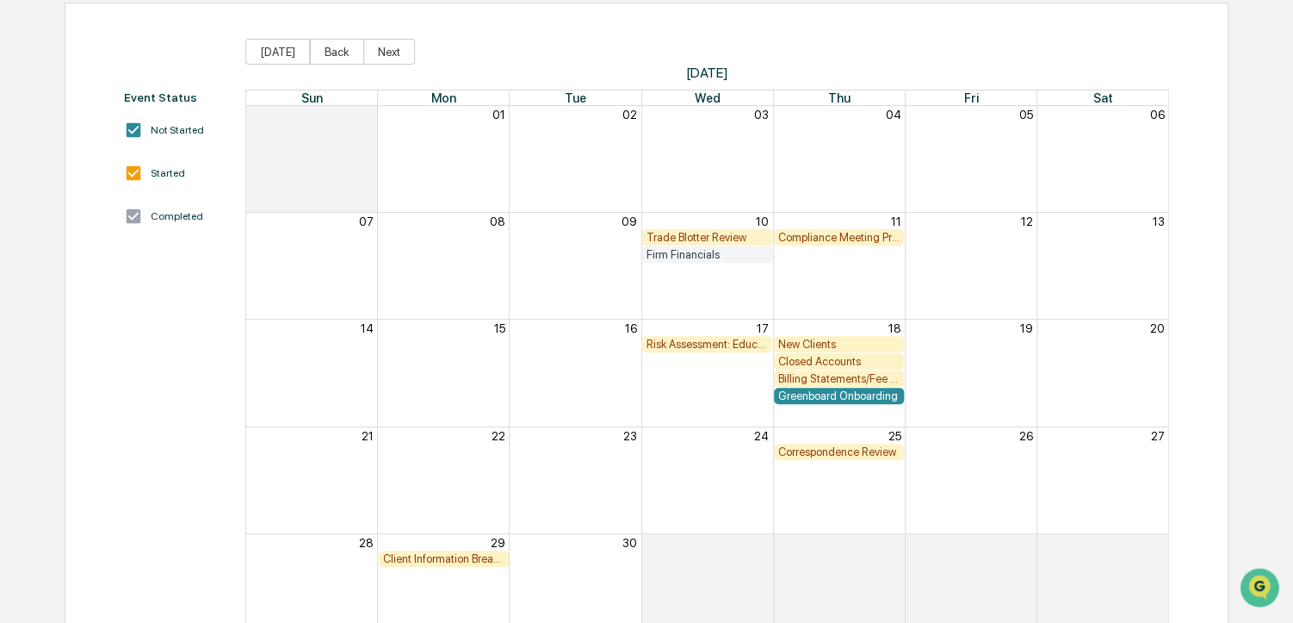
scroll to position [176, 0]
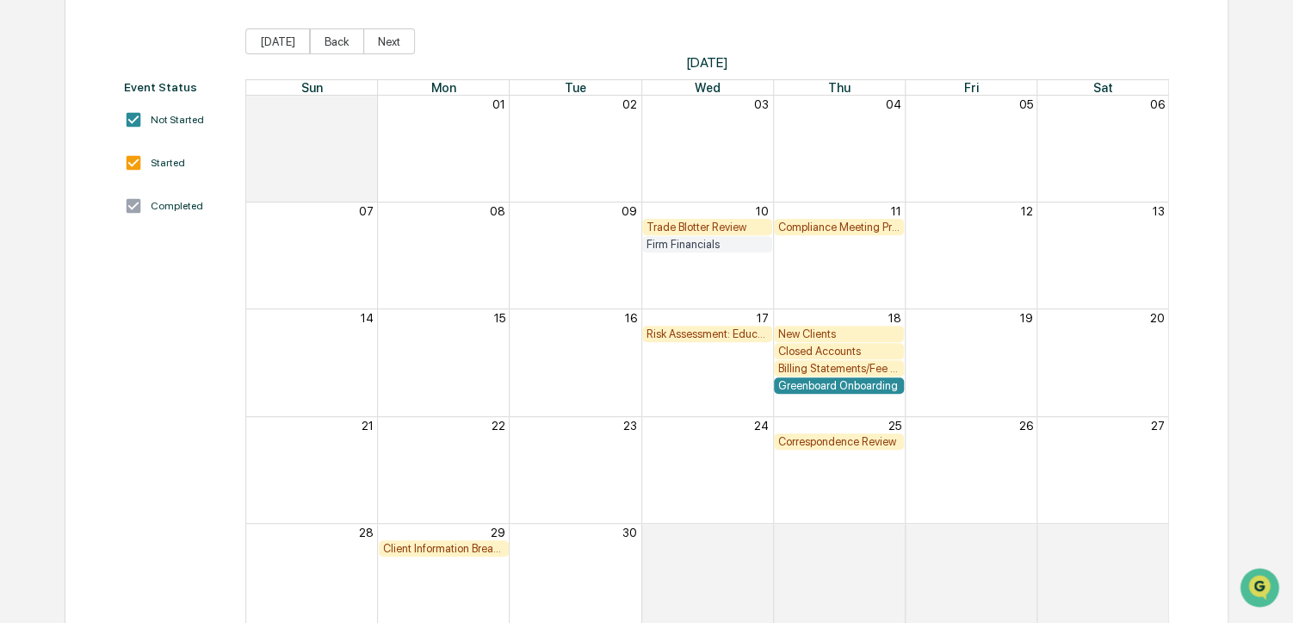
click at [711, 251] on div "Firm Financials" at bounding box center [707, 244] width 130 height 16
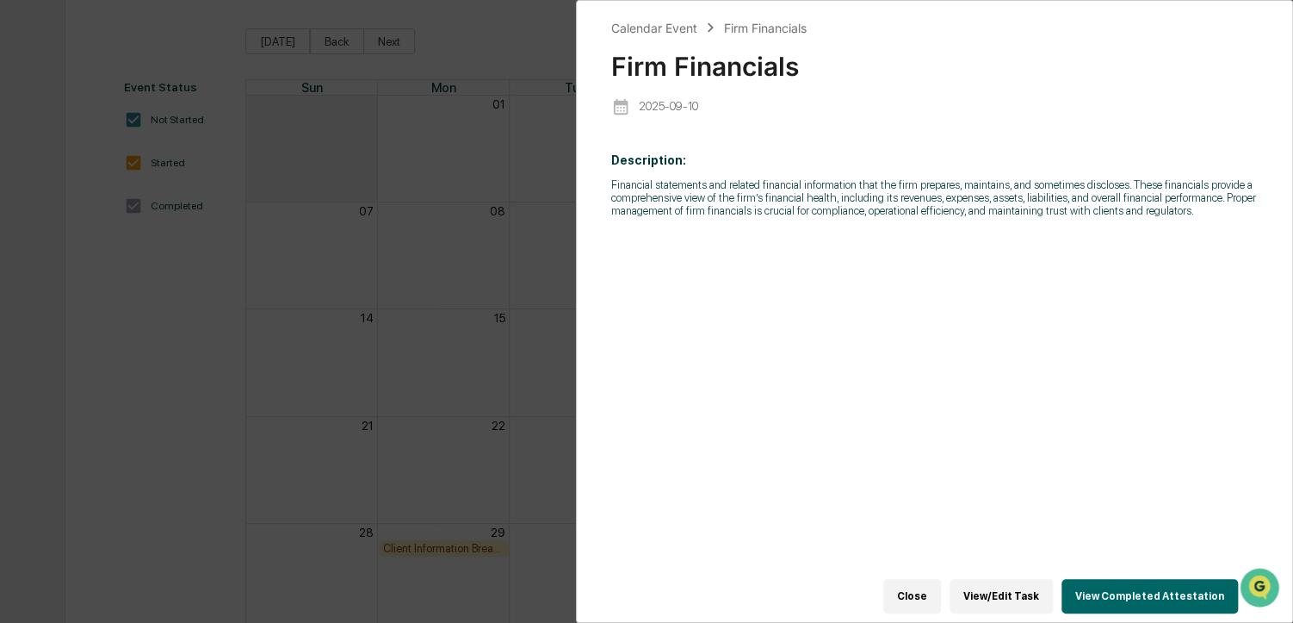
click at [1117, 588] on button "View Completed Attestation" at bounding box center [1150, 596] width 177 height 34
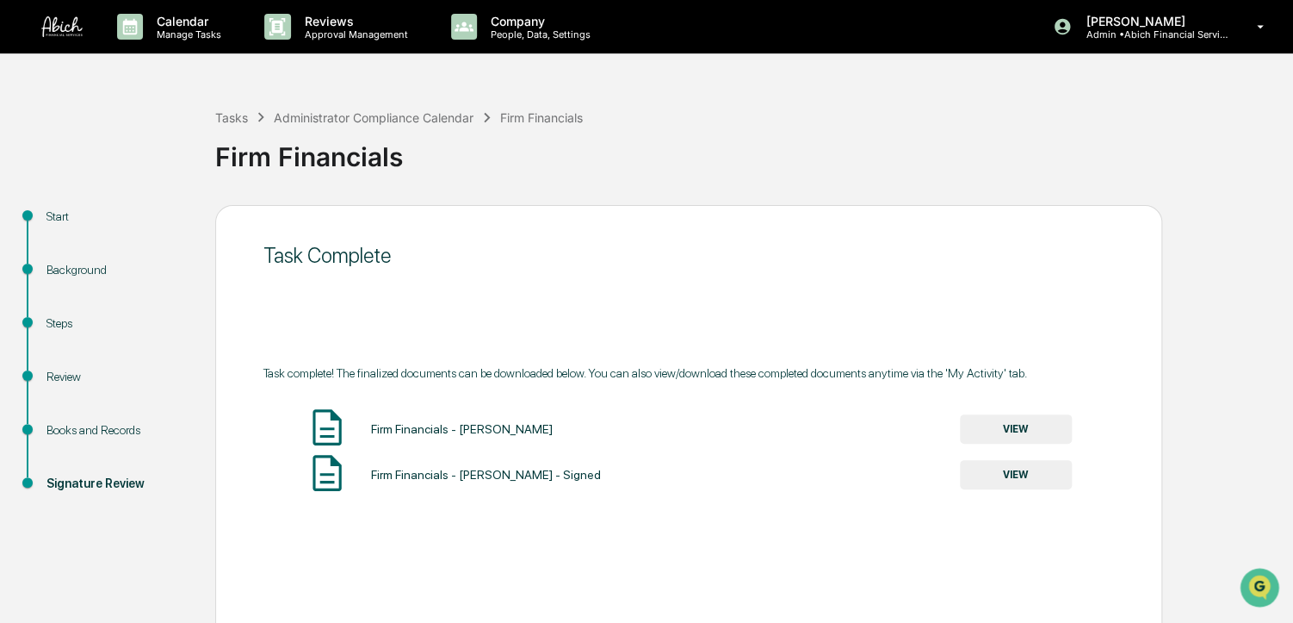
click at [64, 42] on link at bounding box center [72, 26] width 62 height 53
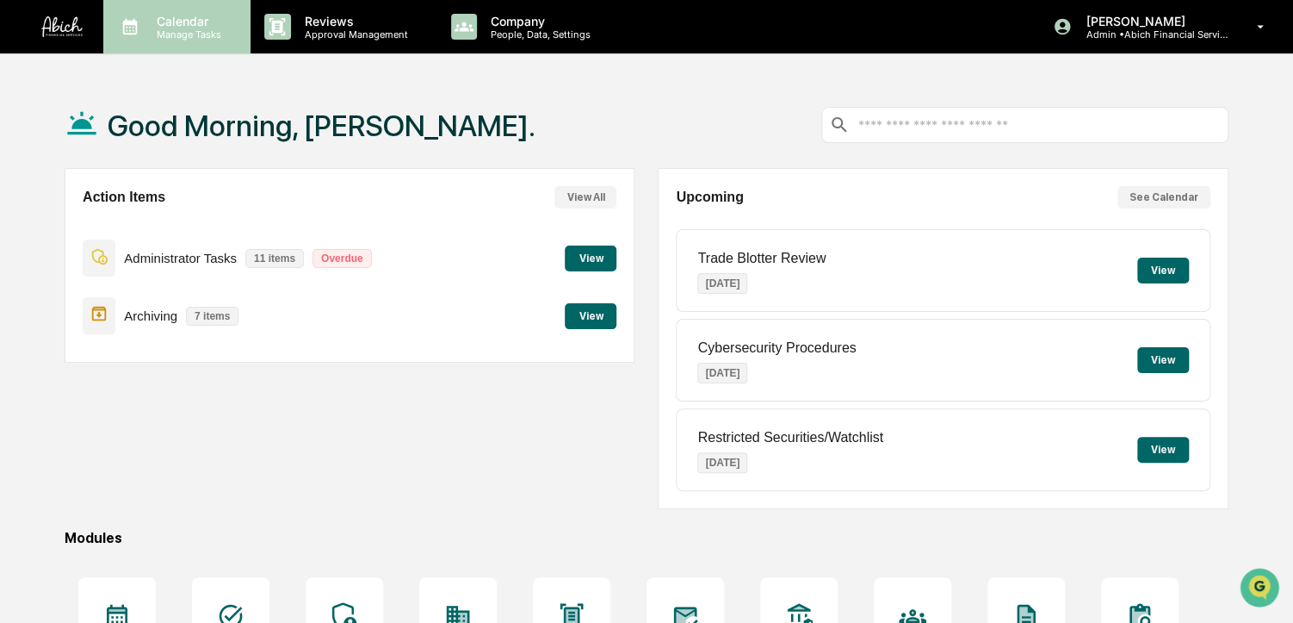
click at [189, 33] on p "Manage Tasks" at bounding box center [186, 34] width 87 height 12
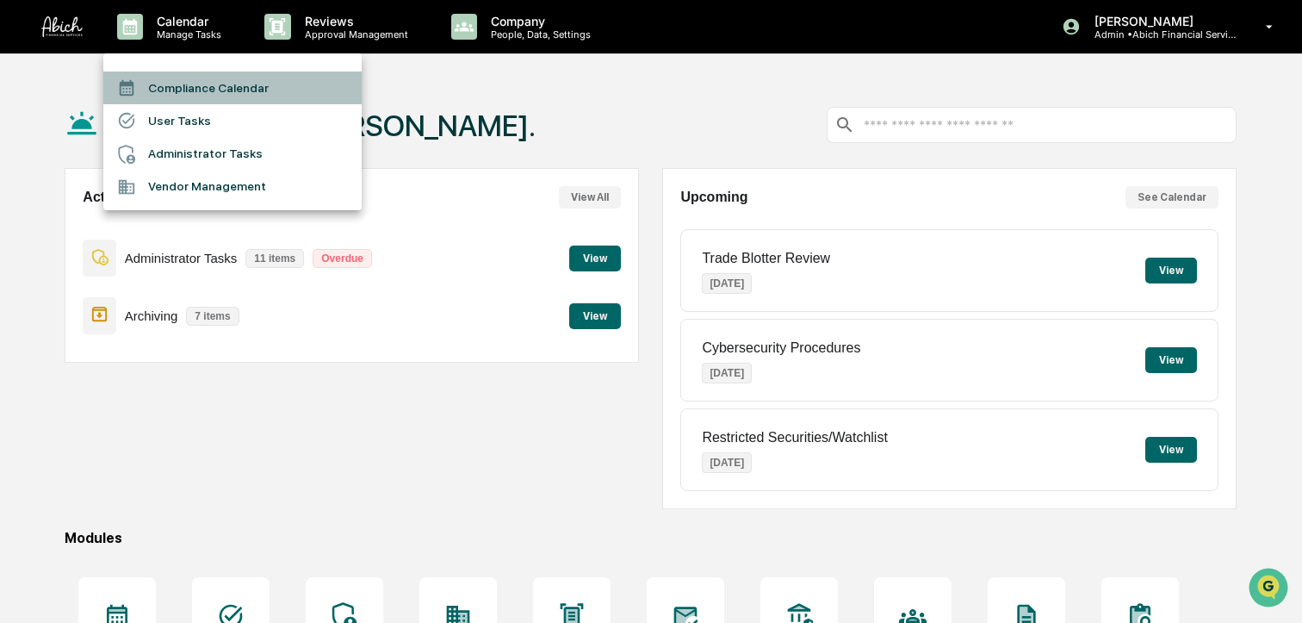
click at [177, 81] on li "Compliance Calendar" at bounding box center [232, 87] width 258 height 33
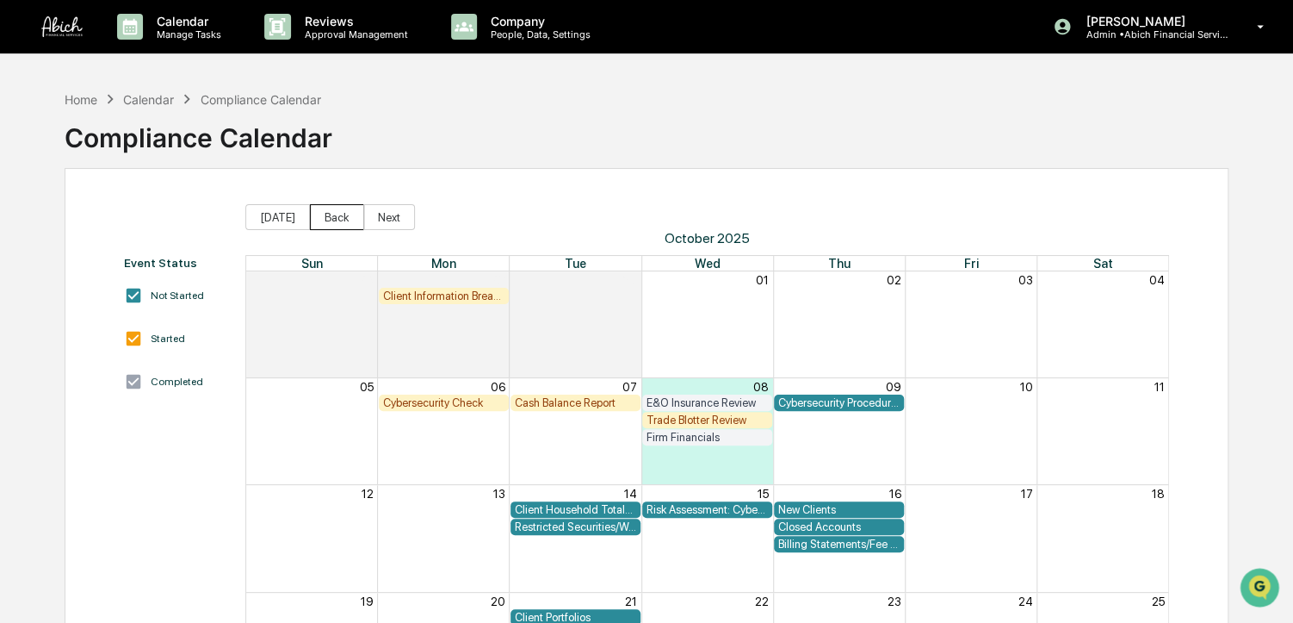
click at [338, 214] on button "Back" at bounding box center [337, 217] width 54 height 26
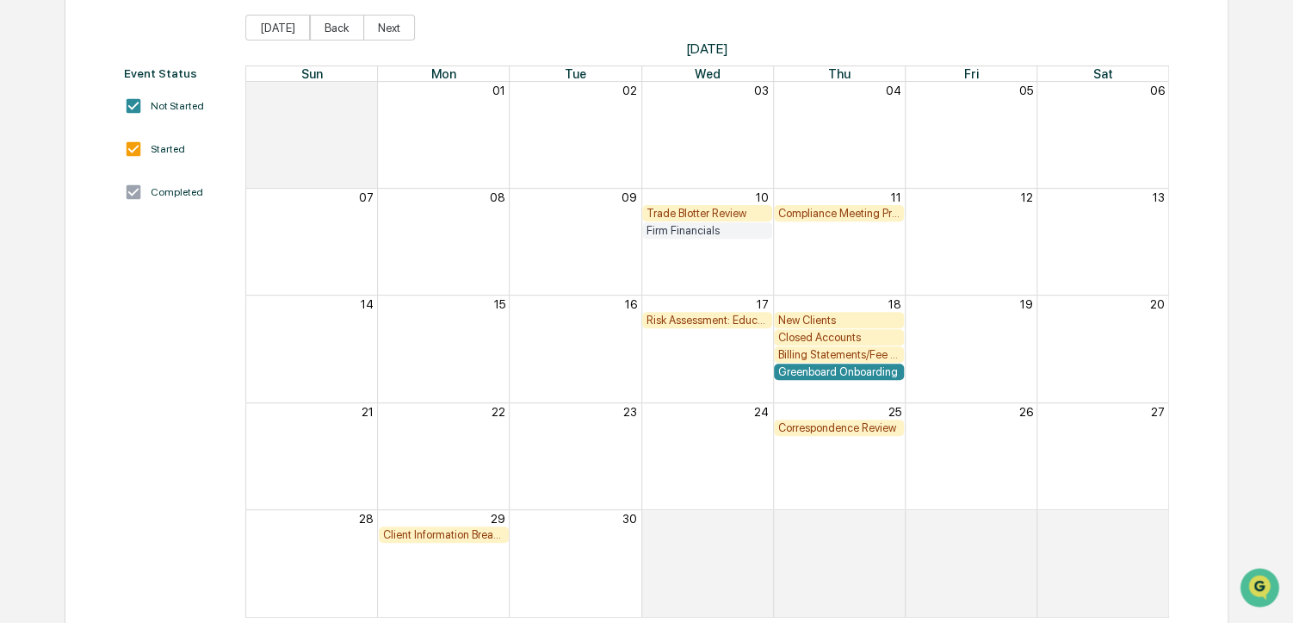
scroll to position [192, 0]
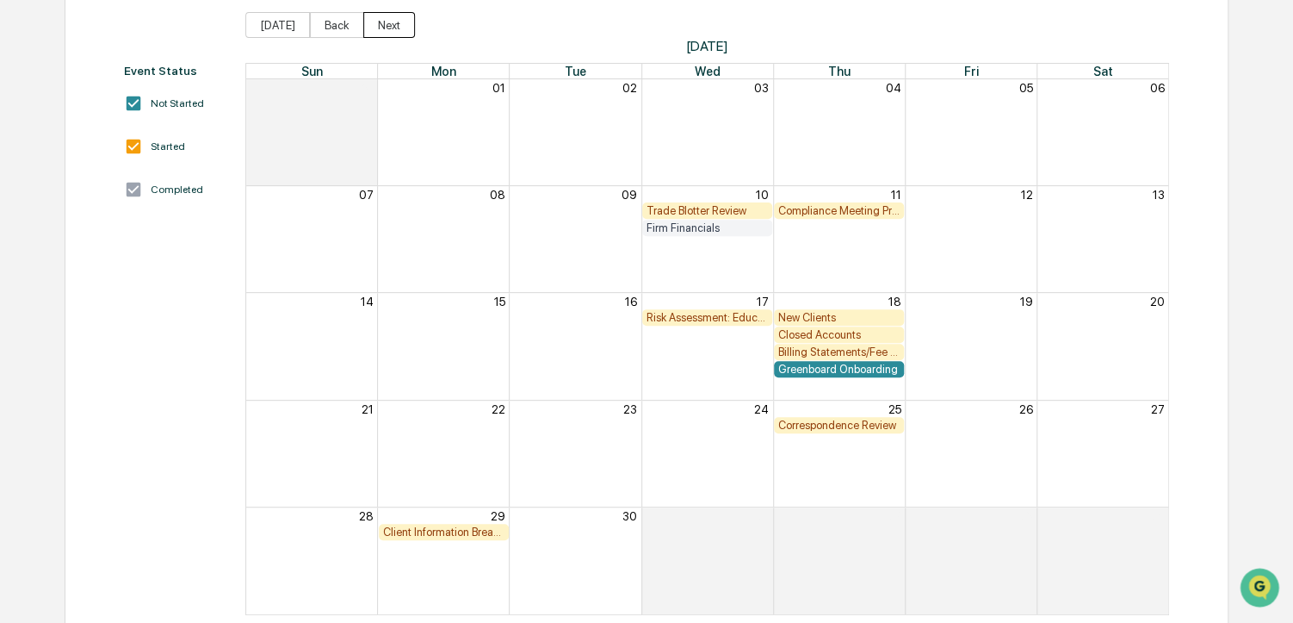
click at [386, 28] on button "Next" at bounding box center [389, 25] width 52 height 26
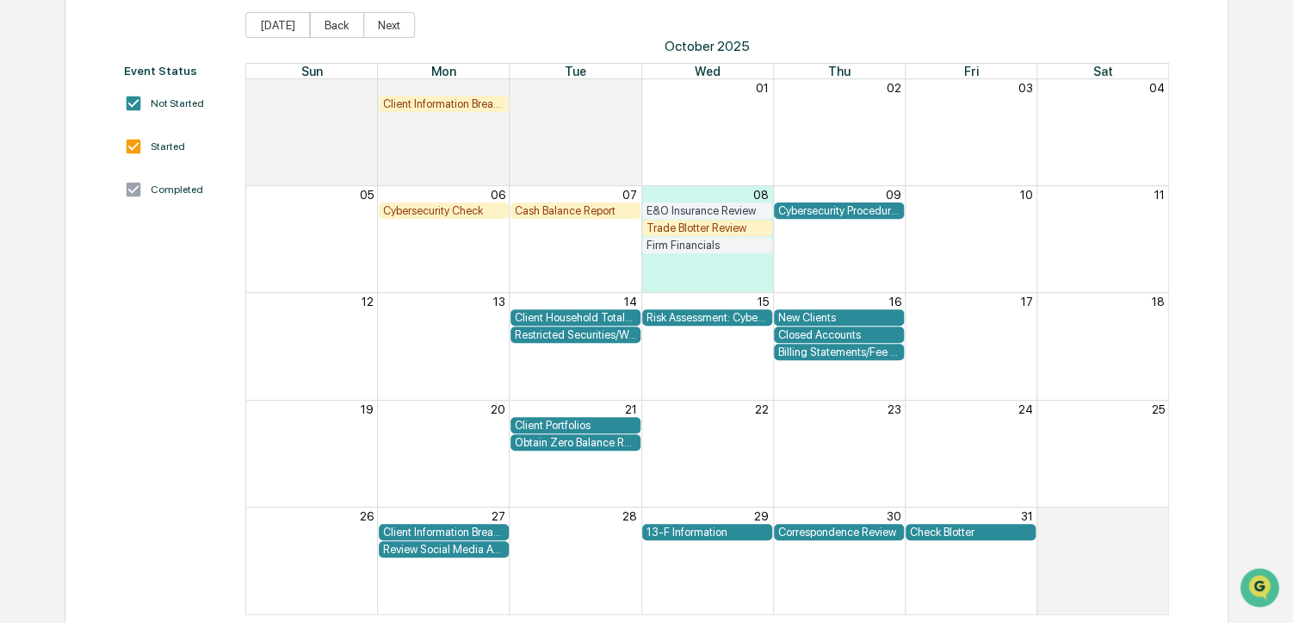
click at [825, 530] on div "Correspondence Review" at bounding box center [838, 531] width 121 height 13
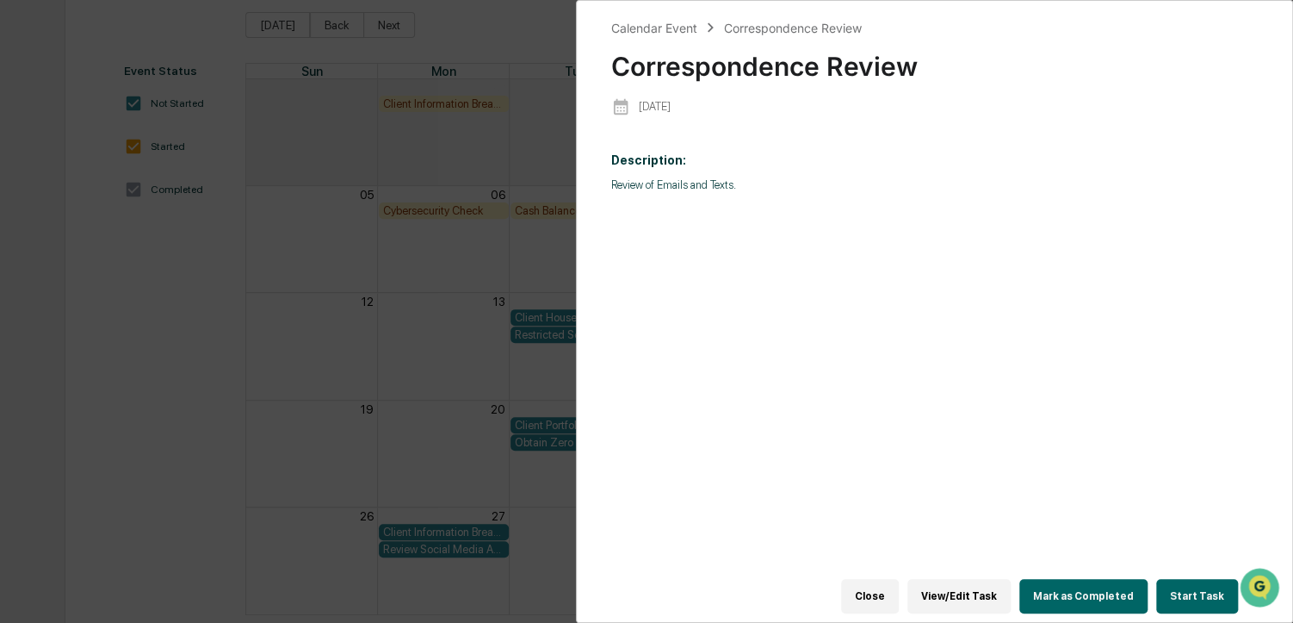
click at [1206, 592] on button "Start Task" at bounding box center [1197, 596] width 82 height 34
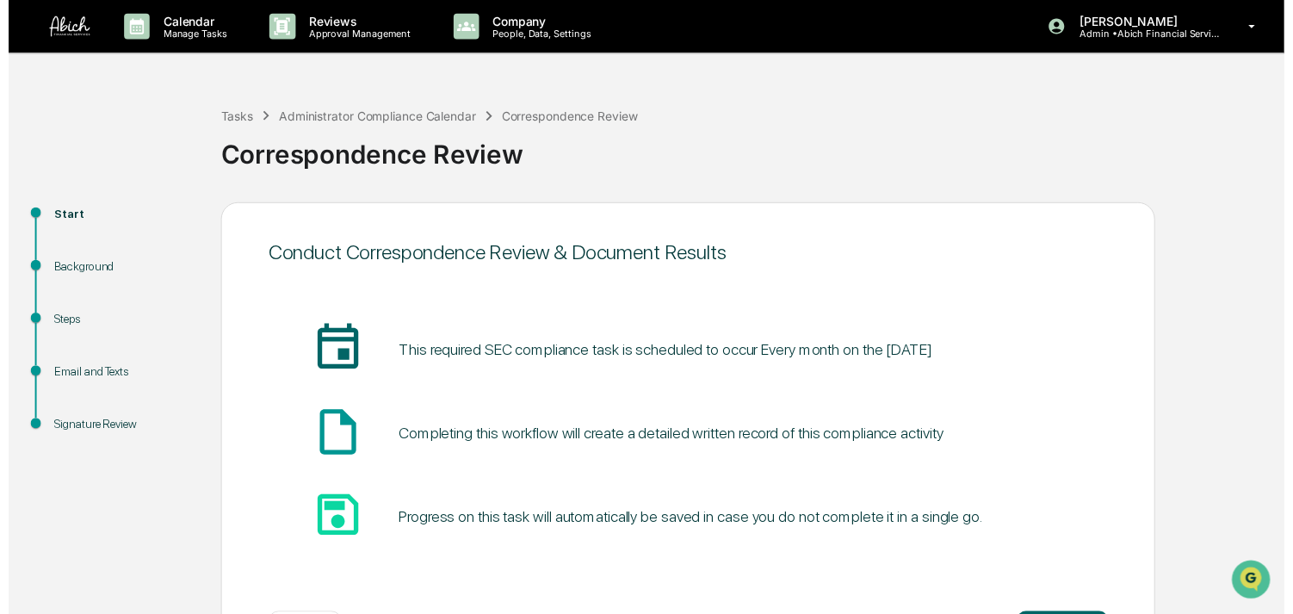
scroll to position [70, 0]
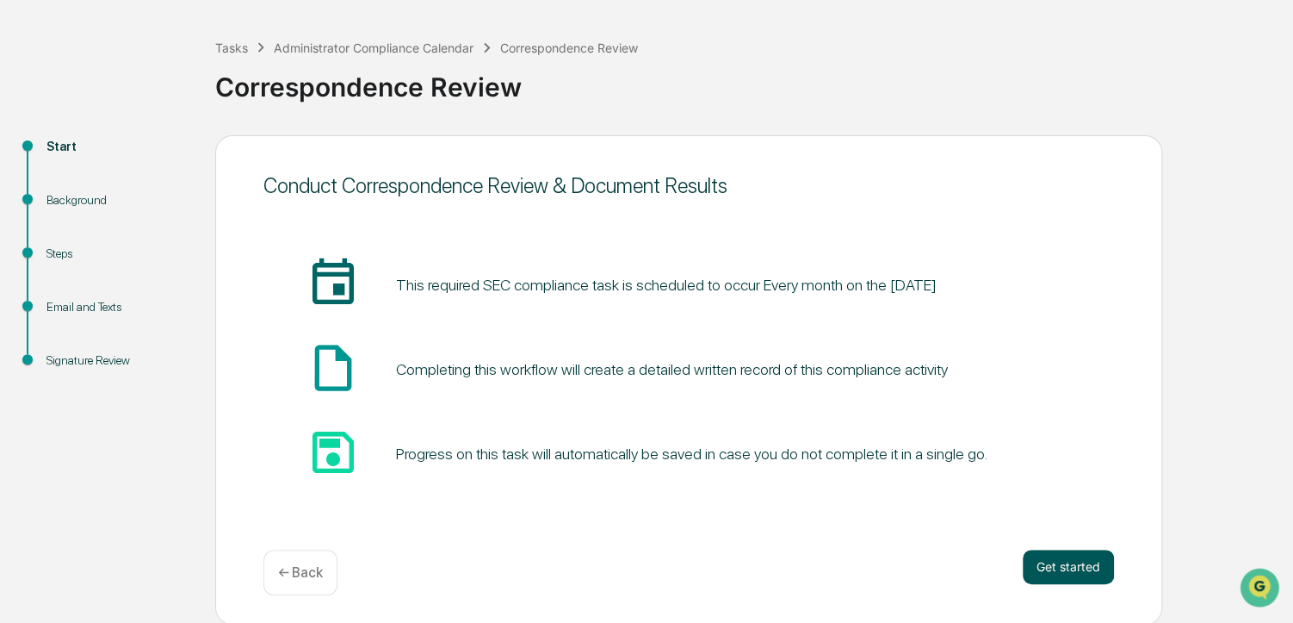
click at [1033, 559] on button "Get started" at bounding box center [1068, 566] width 91 height 34
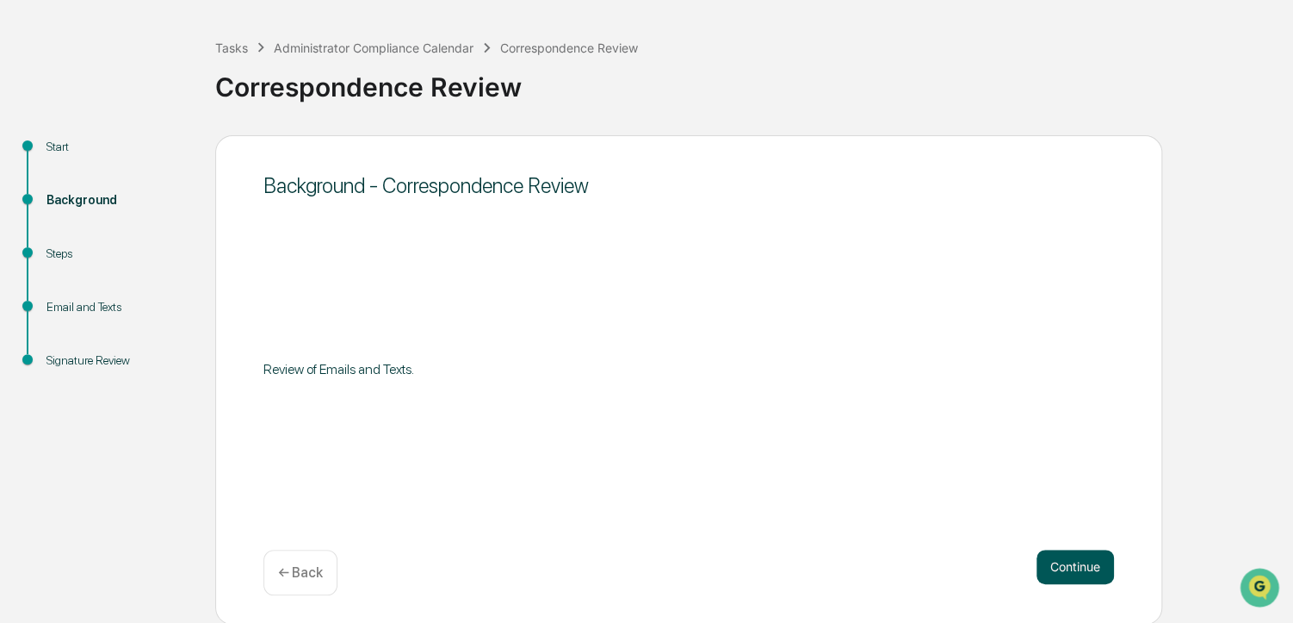
click at [1058, 567] on button "Continue" at bounding box center [1075, 566] width 77 height 34
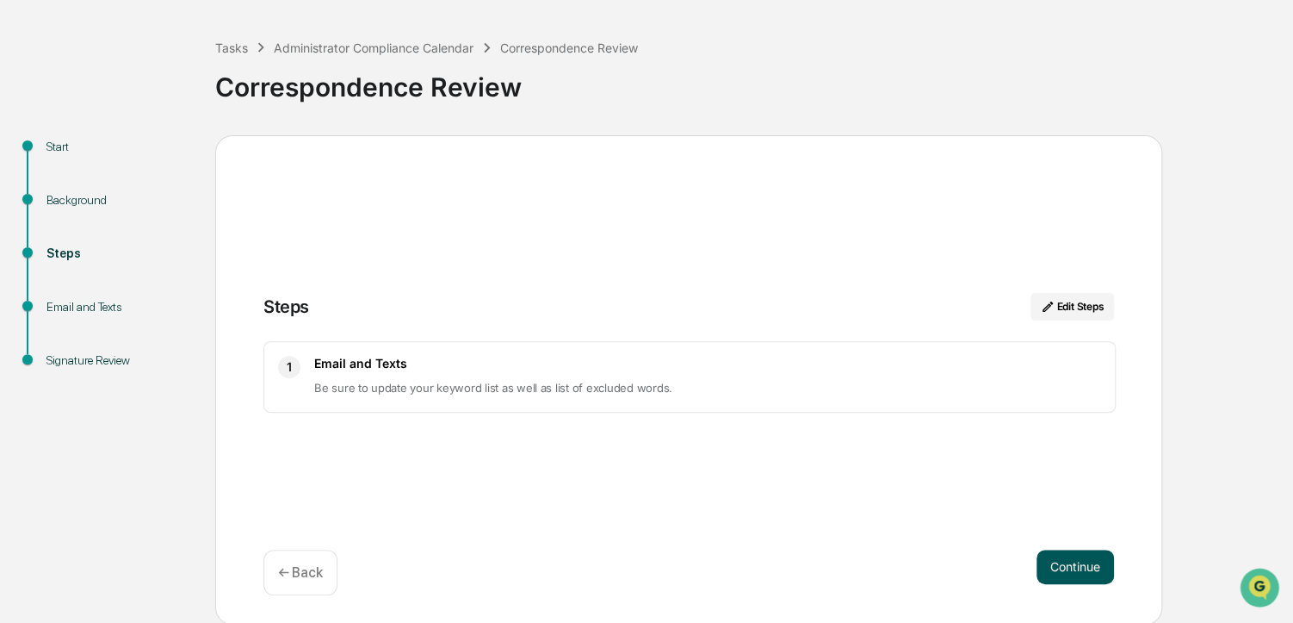
click at [1065, 572] on button "Continue" at bounding box center [1075, 566] width 77 height 34
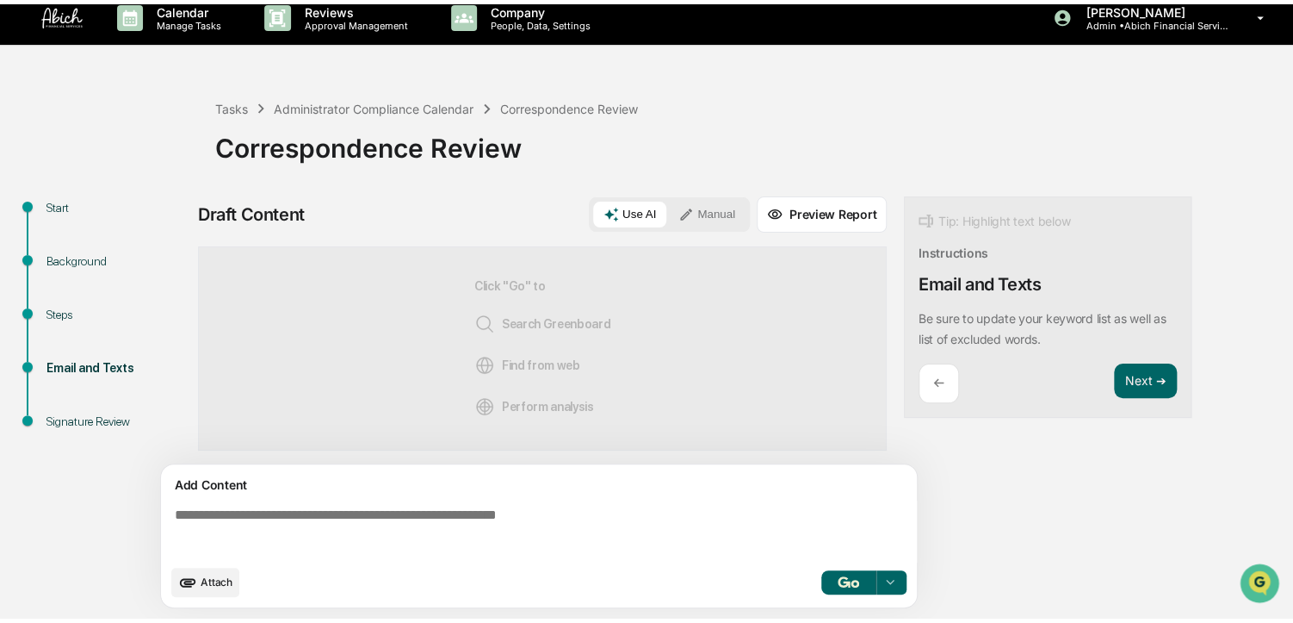
scroll to position [12, 0]
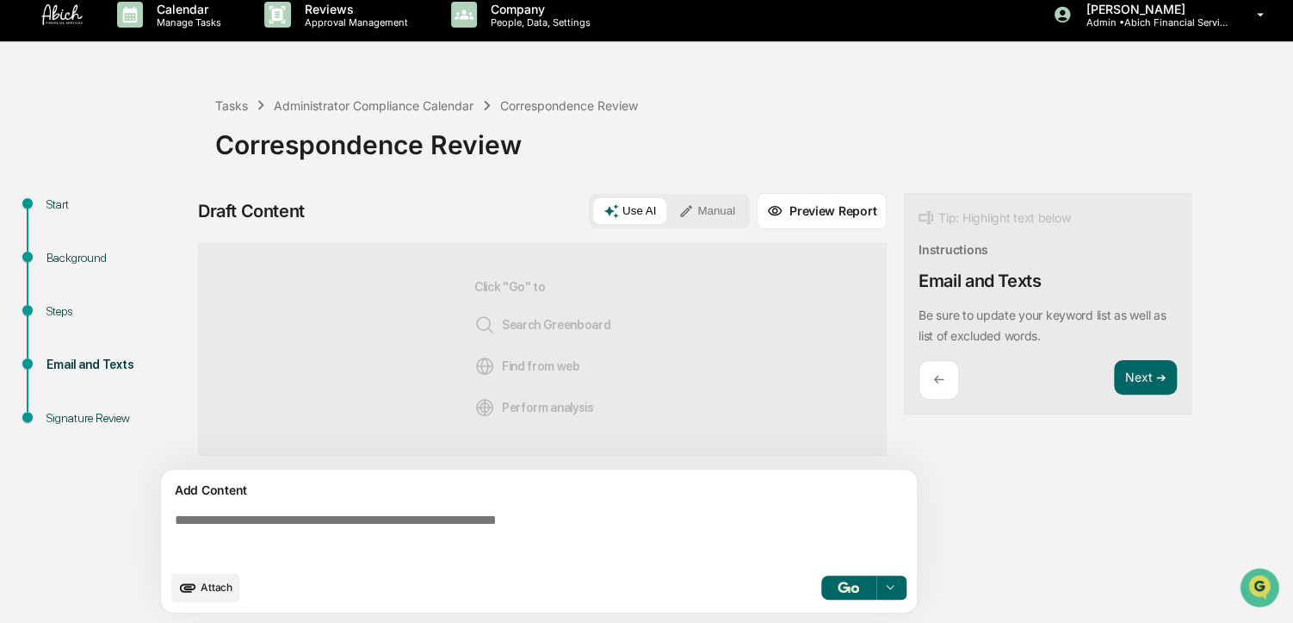
click at [706, 211] on button "Manual" at bounding box center [706, 211] width 77 height 26
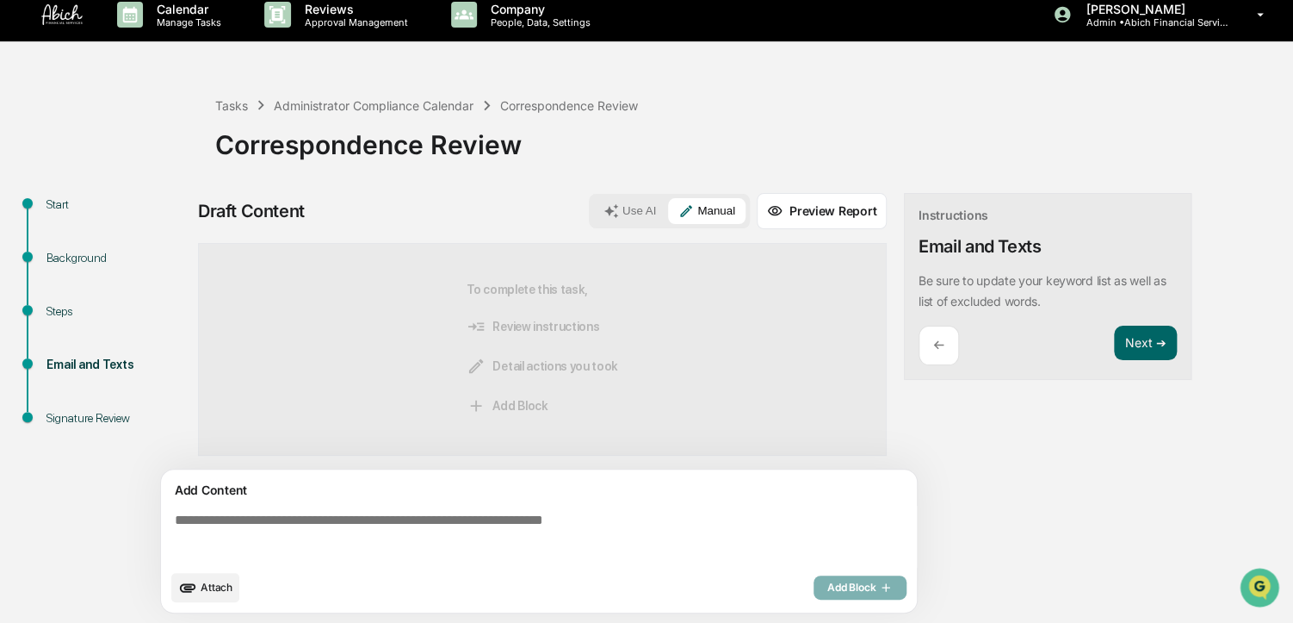
click at [496, 505] on textarea at bounding box center [542, 536] width 749 height 62
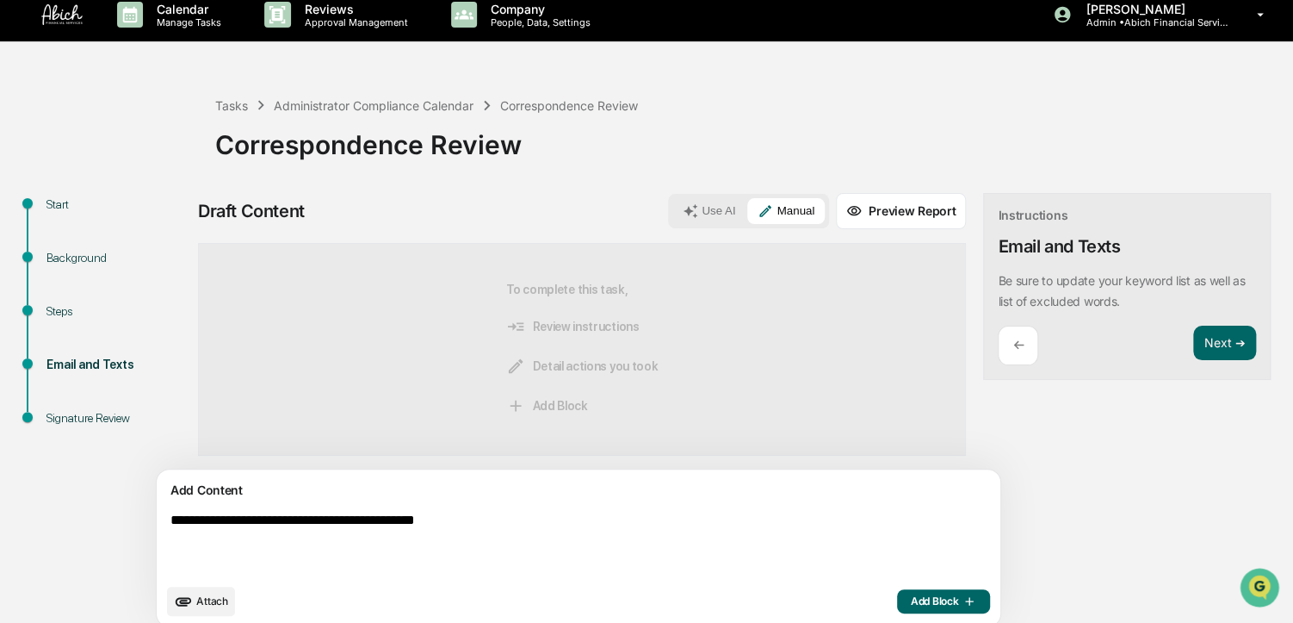
type textarea "**********"
click at [911, 598] on span "Add Block" at bounding box center [943, 601] width 65 height 14
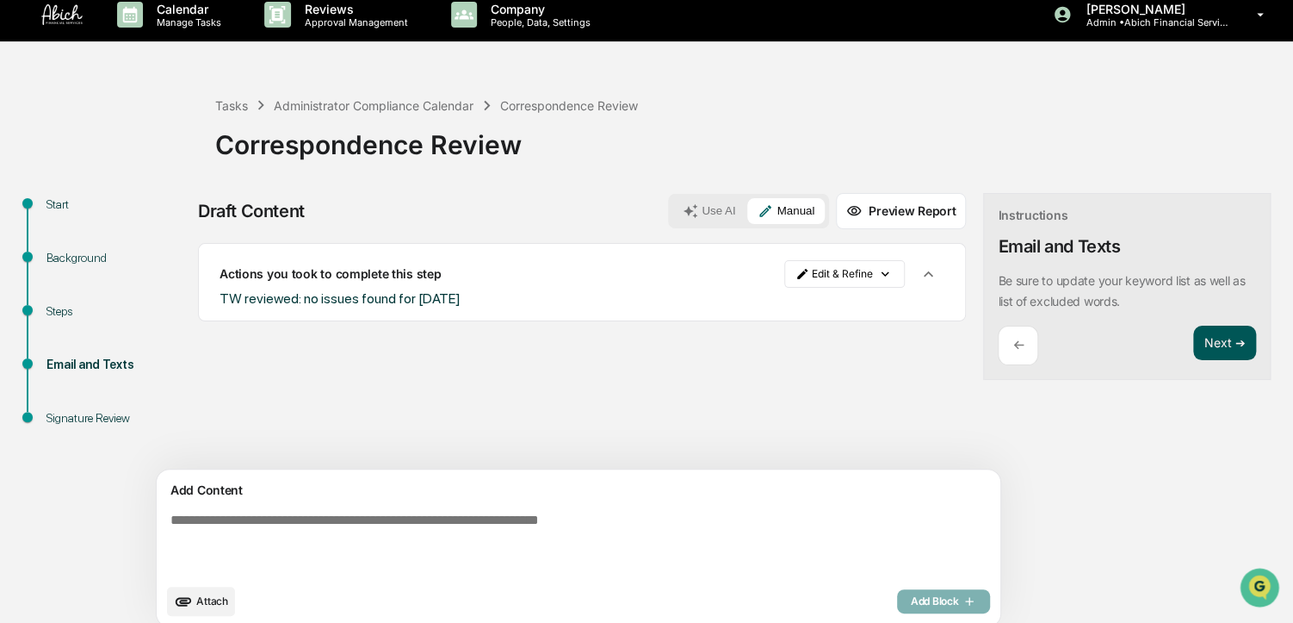
drag, startPoint x: 1036, startPoint y: 480, endPoint x: 1132, endPoint y: 340, distance: 170.3
click at [1132, 340] on div "Draft Content Use AI Manual Preview Report Sources Actions you took to complete…" at bounding box center [680, 415] width 964 height 444
click at [1193, 340] on button "Next ➔" at bounding box center [1224, 342] width 63 height 35
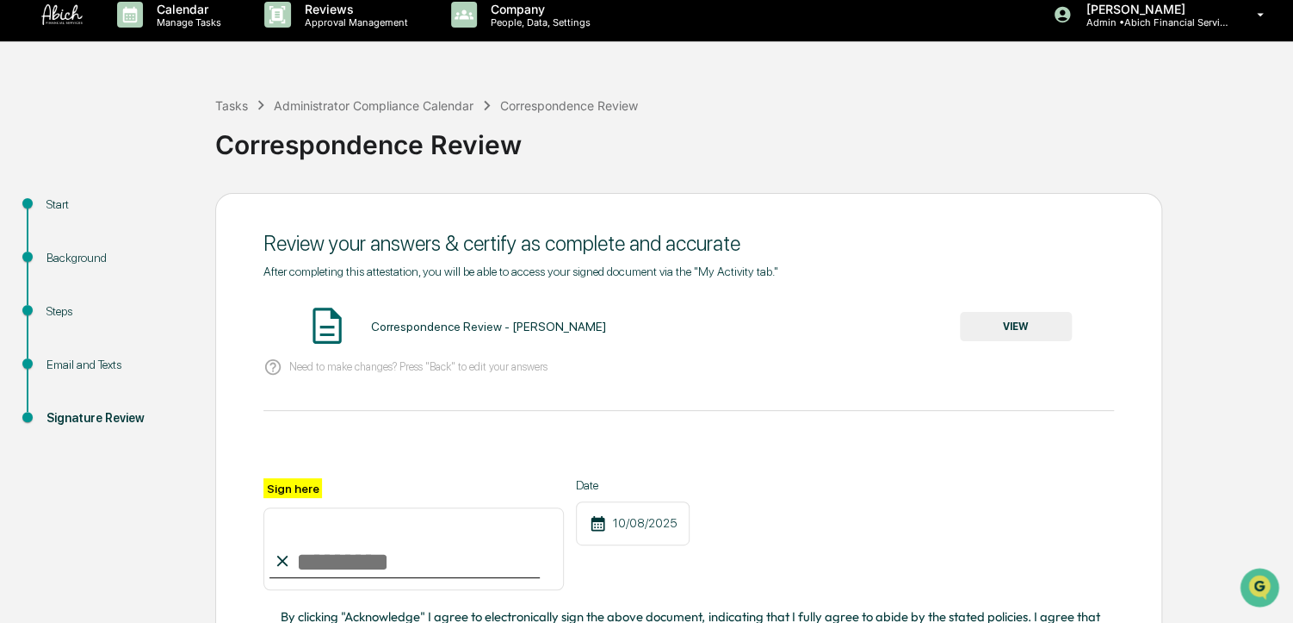
click at [468, 550] on input "Sign here" at bounding box center [413, 548] width 300 height 83
type input "**********"
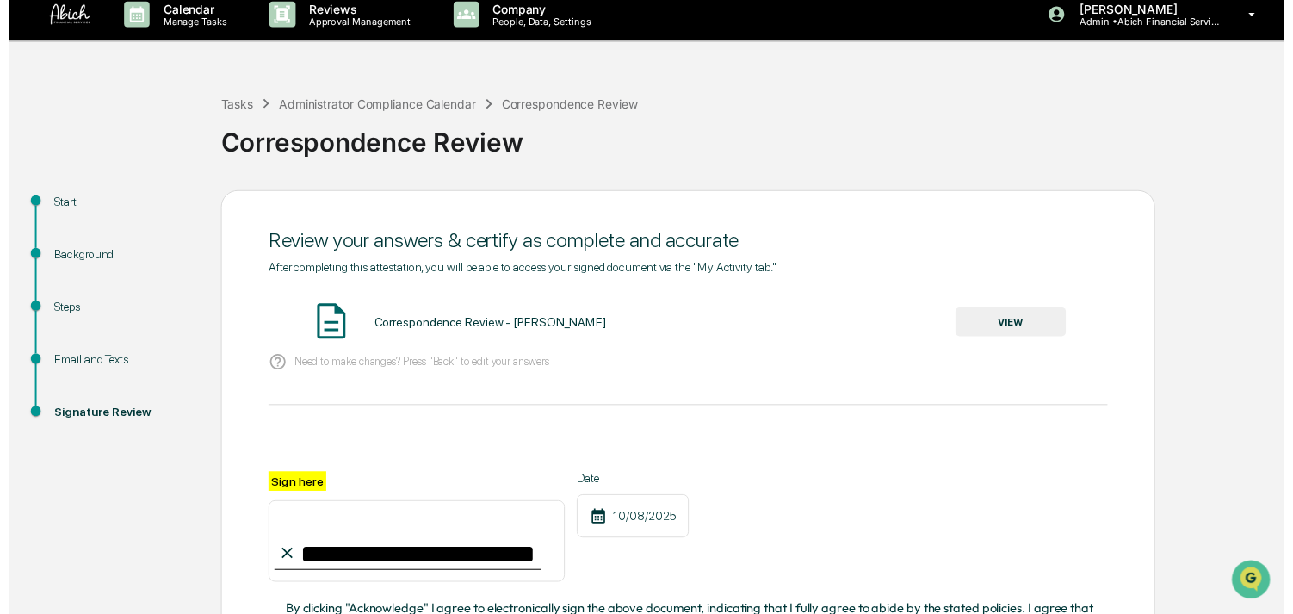
scroll to position [177, 0]
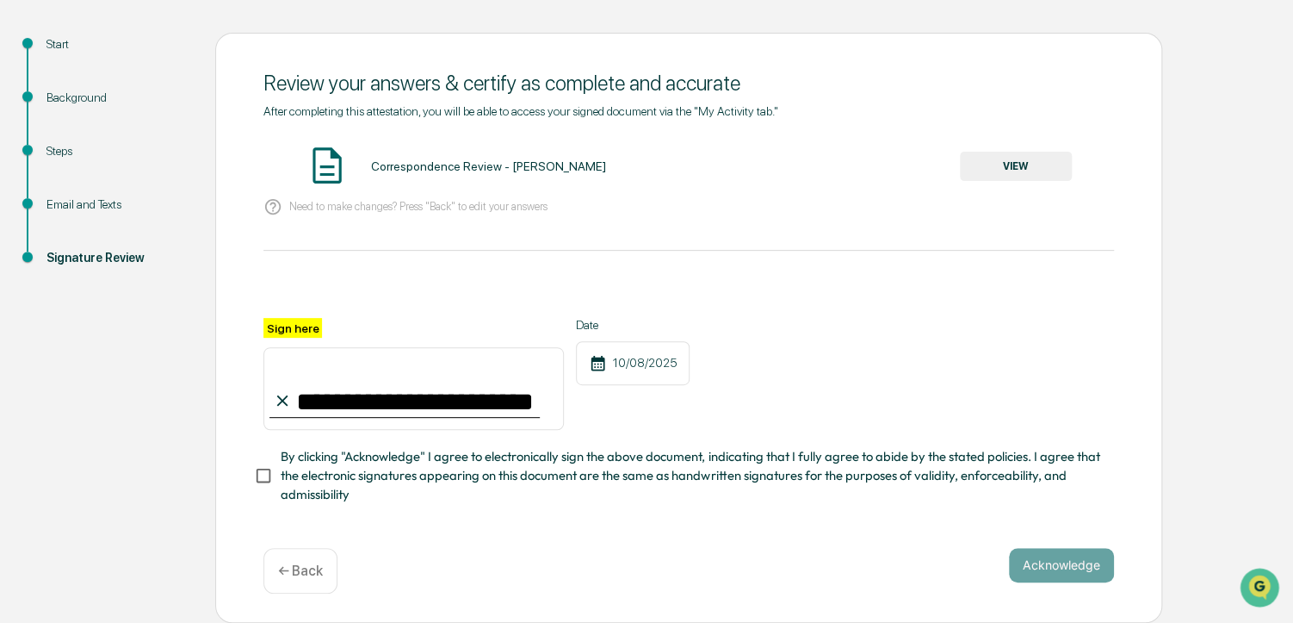
click at [443, 453] on span "By clicking "Acknowledge" I agree to electronically sign the above document, in…" at bounding box center [691, 476] width 820 height 58
click at [1003, 153] on button "VIEW" at bounding box center [1016, 166] width 112 height 29
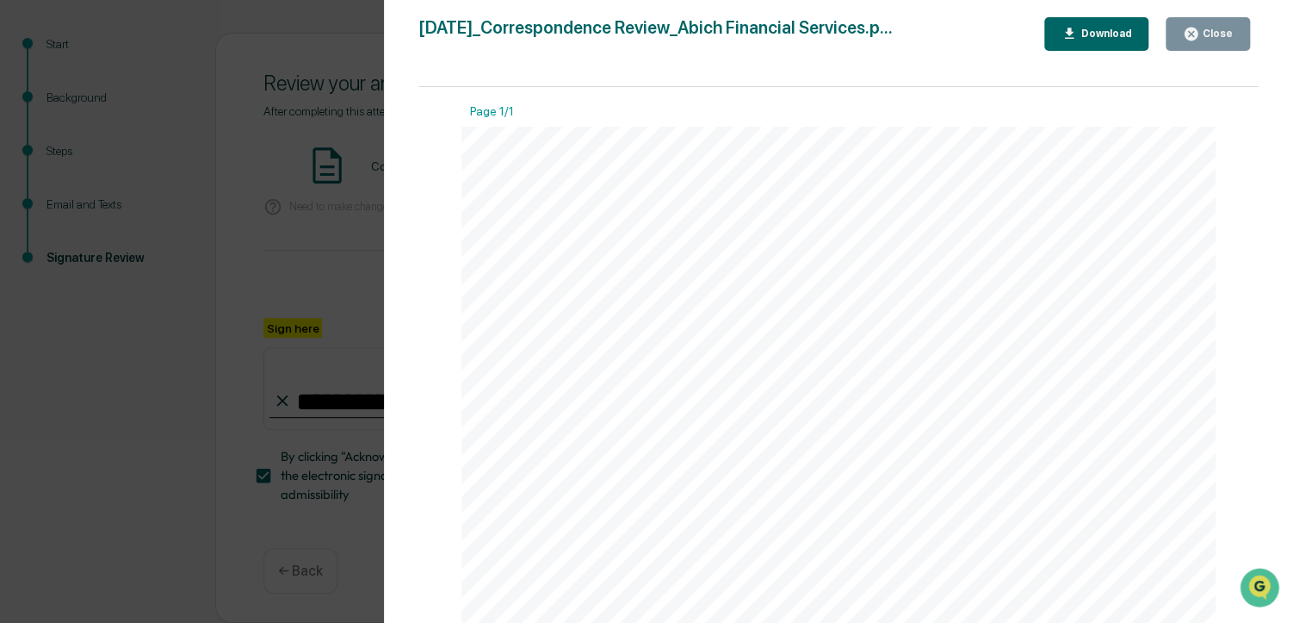
click at [1202, 38] on div "Close" at bounding box center [1216, 34] width 34 height 12
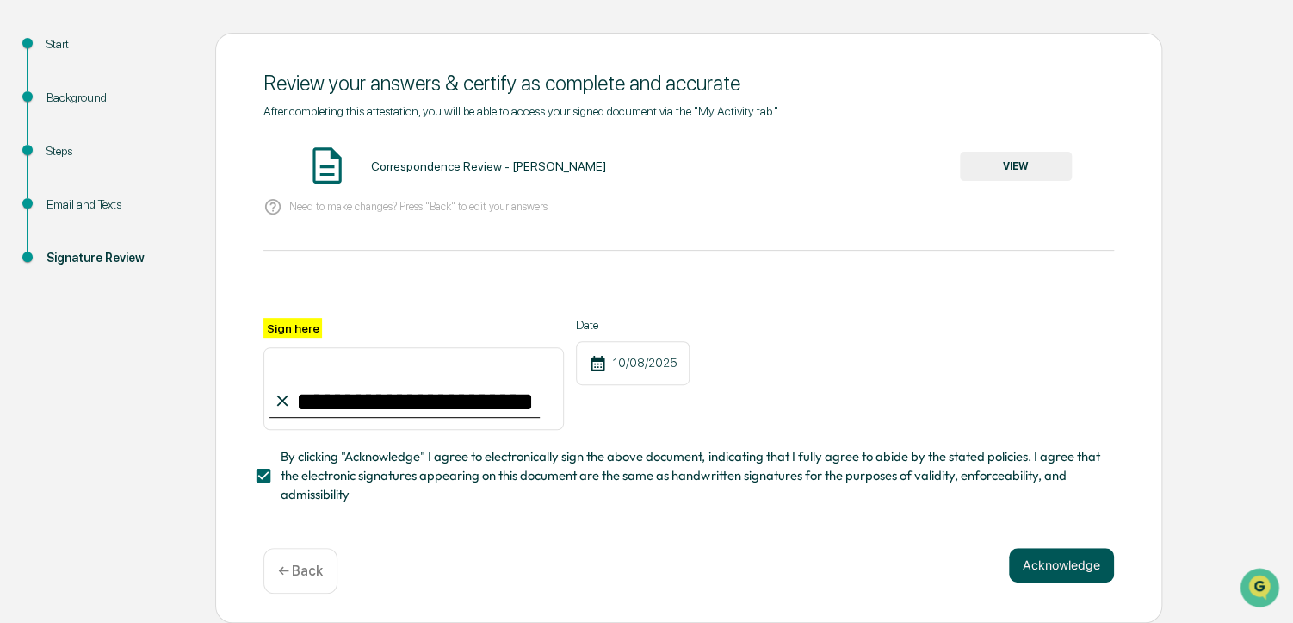
click at [1047, 557] on button "Acknowledge" at bounding box center [1061, 565] width 105 height 34
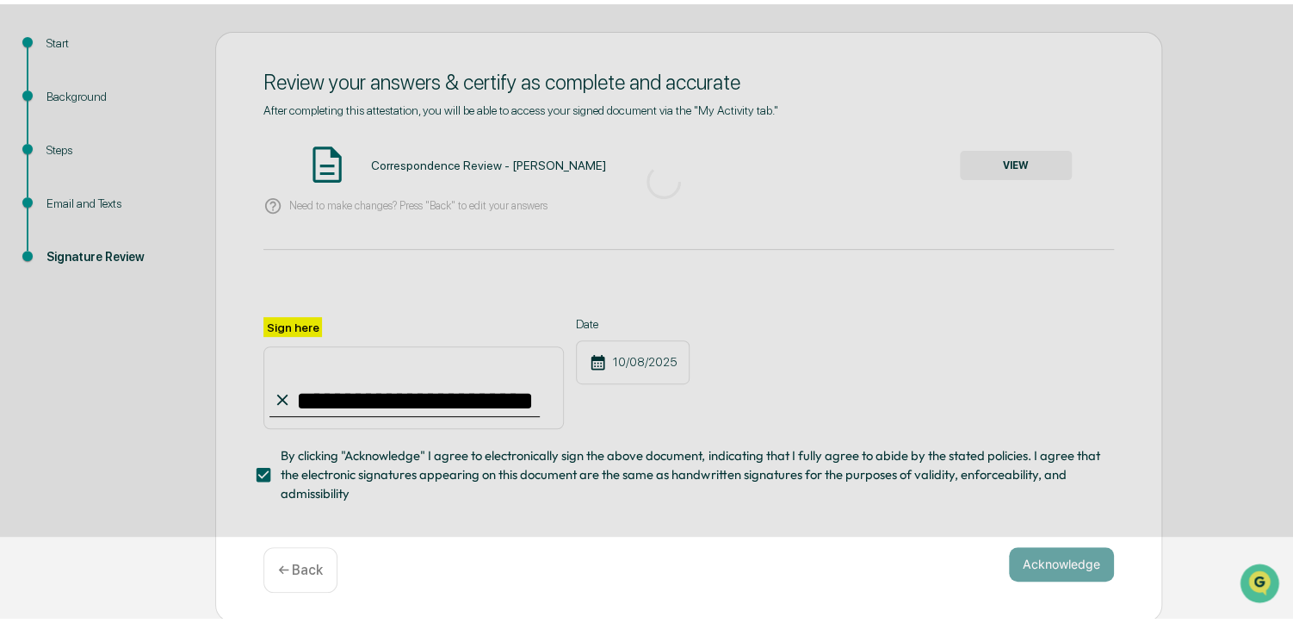
scroll to position [70, 0]
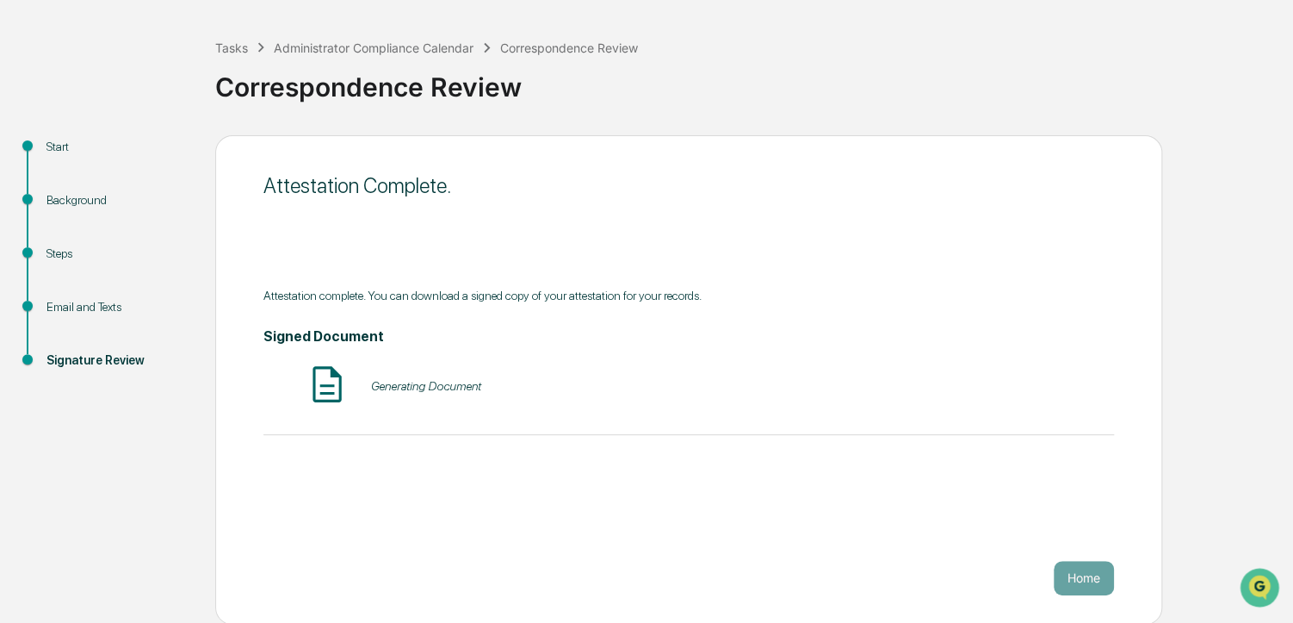
drag, startPoint x: 849, startPoint y: 358, endPoint x: 762, endPoint y: 346, distance: 87.8
click at [762, 346] on div "Signed Document Generating Document" at bounding box center [688, 368] width 851 height 80
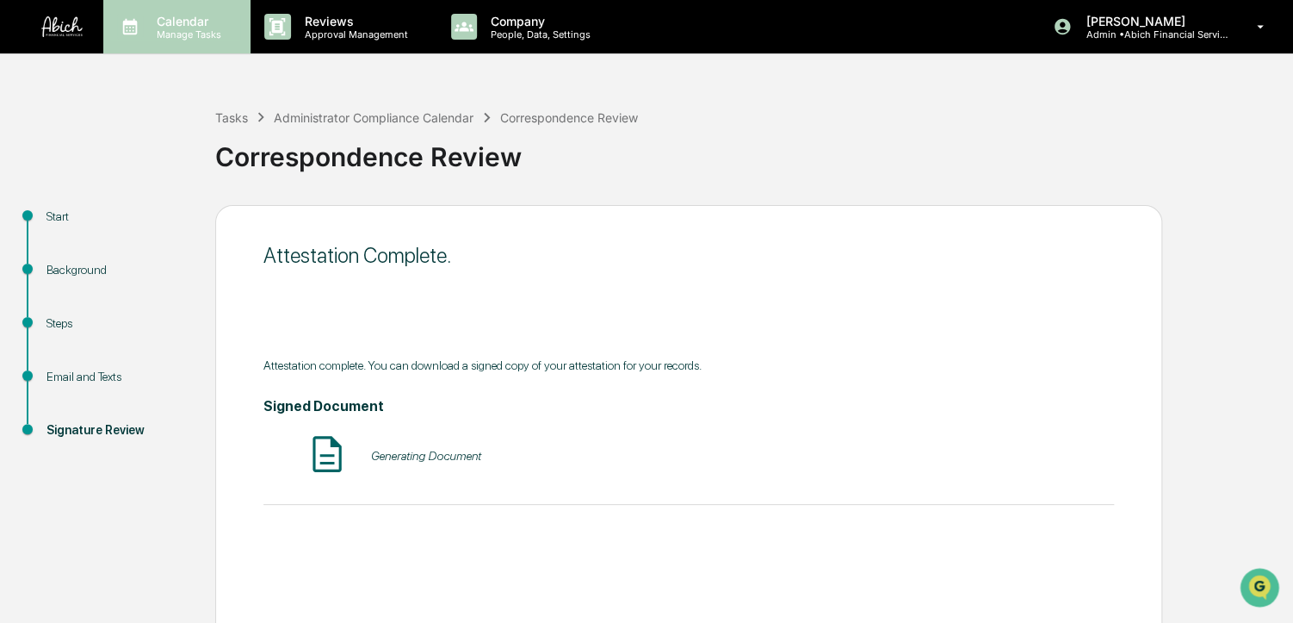
click at [165, 30] on p "Manage Tasks" at bounding box center [186, 34] width 87 height 12
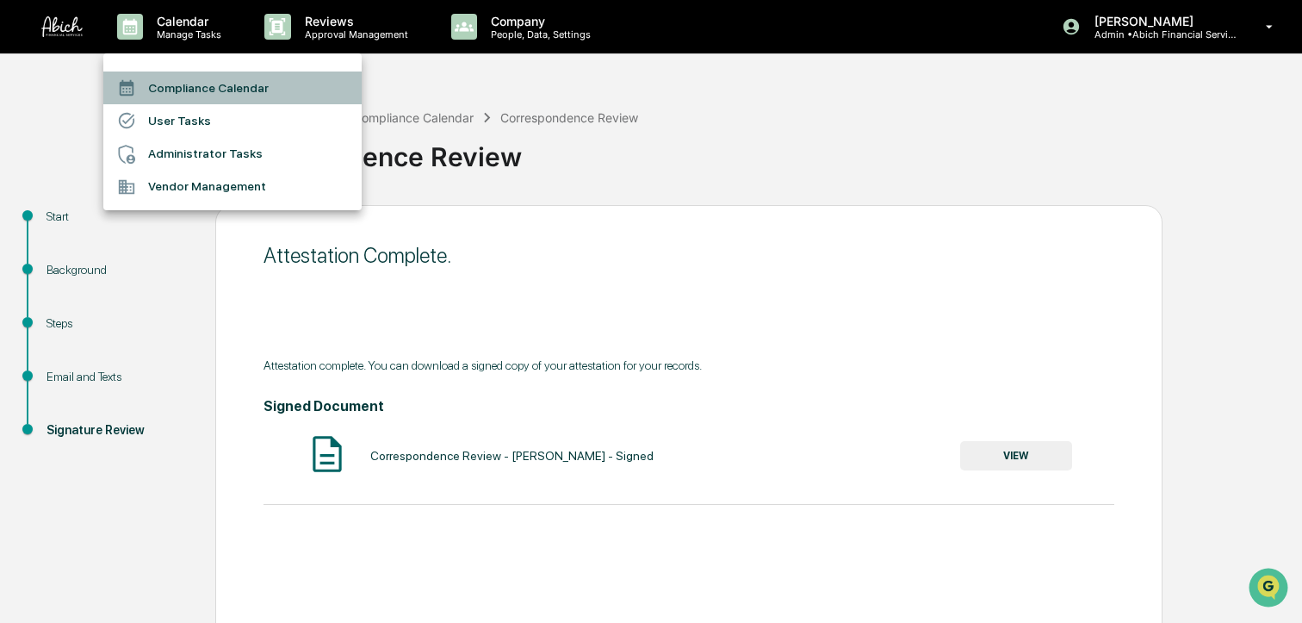
click at [183, 82] on li "Compliance Calendar" at bounding box center [232, 87] width 258 height 33
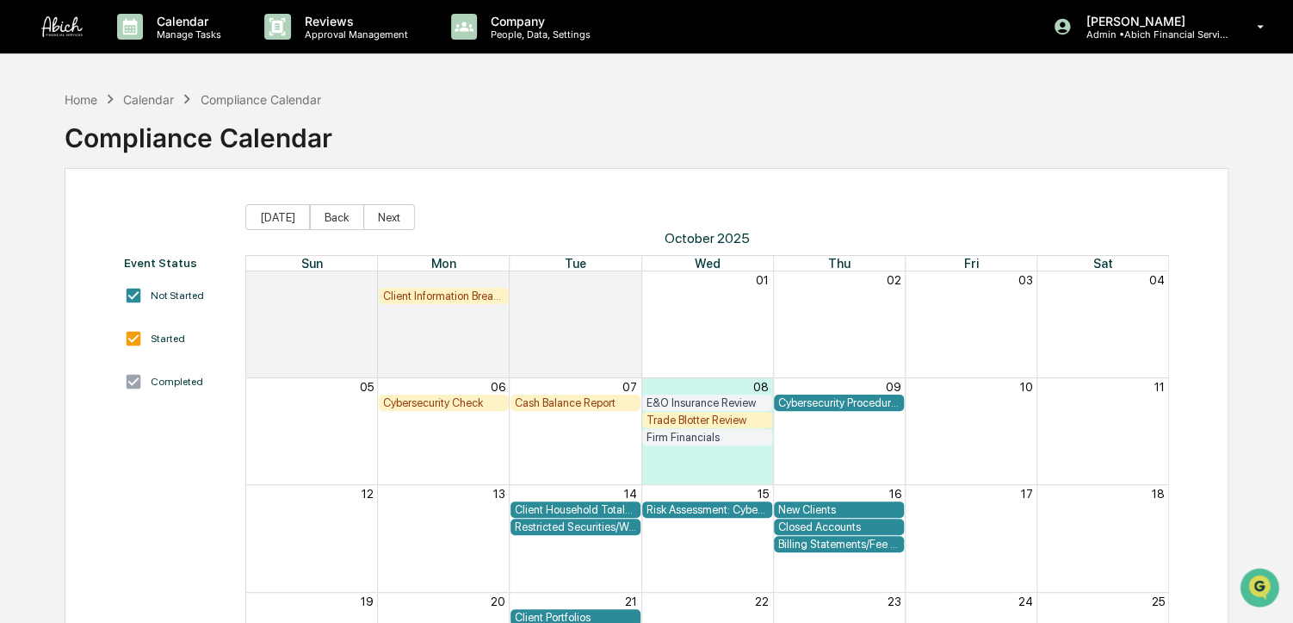
drag, startPoint x: 705, startPoint y: 112, endPoint x: 654, endPoint y: 122, distance: 52.7
click at [654, 122] on div "Home Calendar Compliance Calendar Compliance Calendar" at bounding box center [647, 125] width 1164 height 86
drag, startPoint x: 729, startPoint y: 91, endPoint x: 696, endPoint y: 96, distance: 33.9
click at [696, 96] on div "Home Calendar Compliance Calendar Compliance Calendar" at bounding box center [647, 125] width 1164 height 86
drag, startPoint x: 728, startPoint y: 111, endPoint x: 674, endPoint y: 118, distance: 54.7
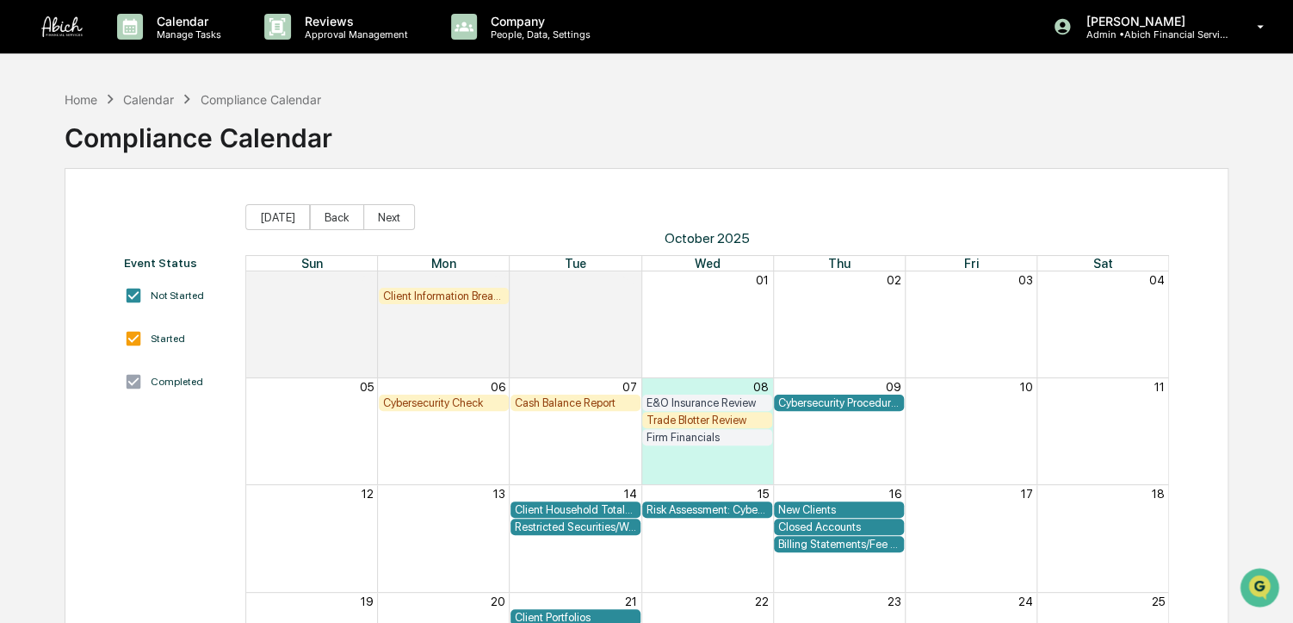
click at [674, 118] on div "Home Calendar Compliance Calendar Compliance Calendar" at bounding box center [647, 125] width 1164 height 86
drag, startPoint x: 721, startPoint y: 113, endPoint x: 668, endPoint y: 116, distance: 52.6
click at [668, 116] on div "Home Calendar Compliance Calendar Compliance Calendar" at bounding box center [647, 125] width 1164 height 86
drag, startPoint x: 720, startPoint y: 89, endPoint x: 685, endPoint y: 97, distance: 35.5
click at [685, 97] on div "Home Calendar Compliance Calendar Compliance Calendar" at bounding box center [647, 125] width 1164 height 86
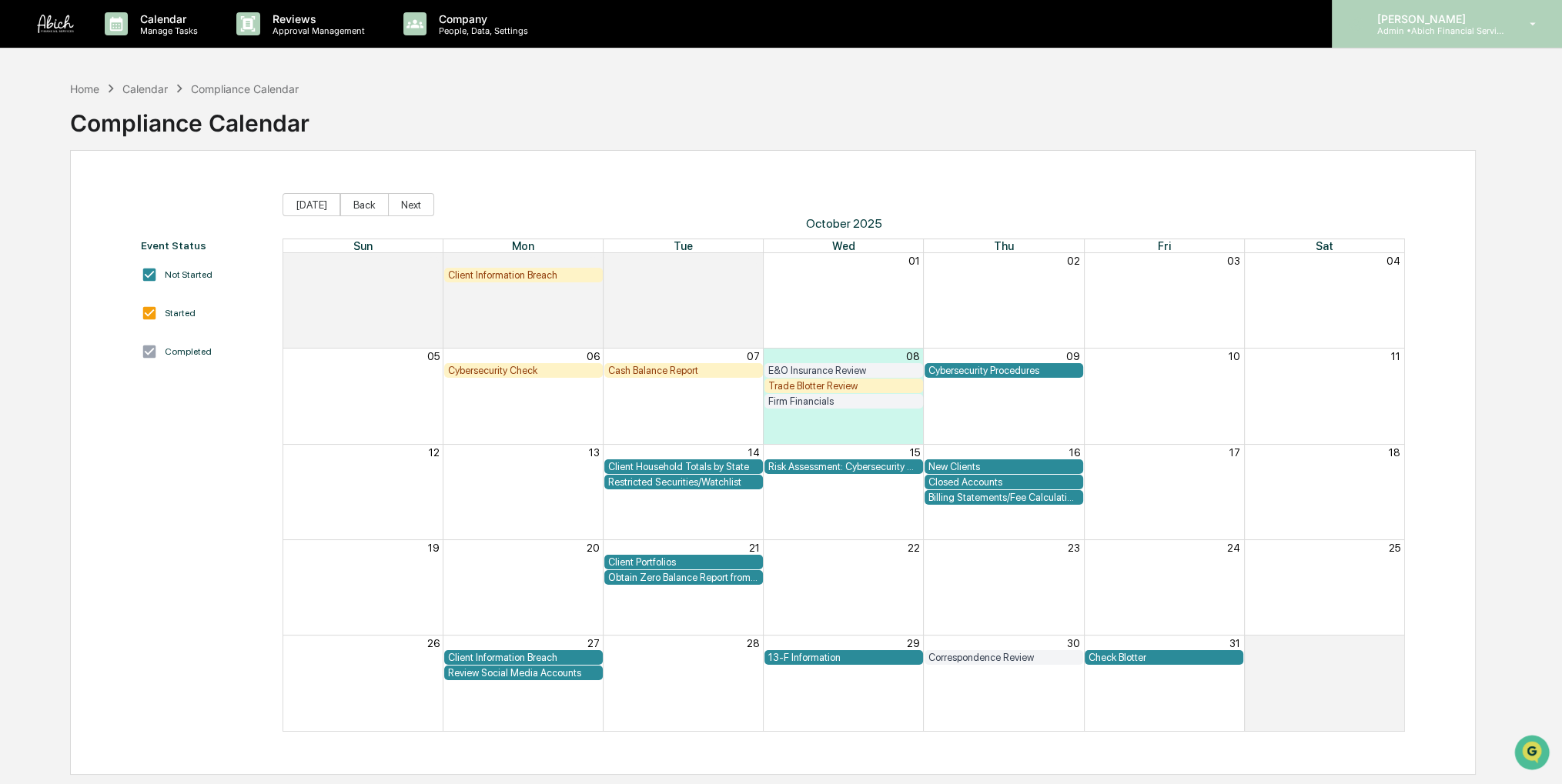
click at [1155, 35] on p "Admin • Abich Financial Services" at bounding box center [1436, 30] width 143 height 11
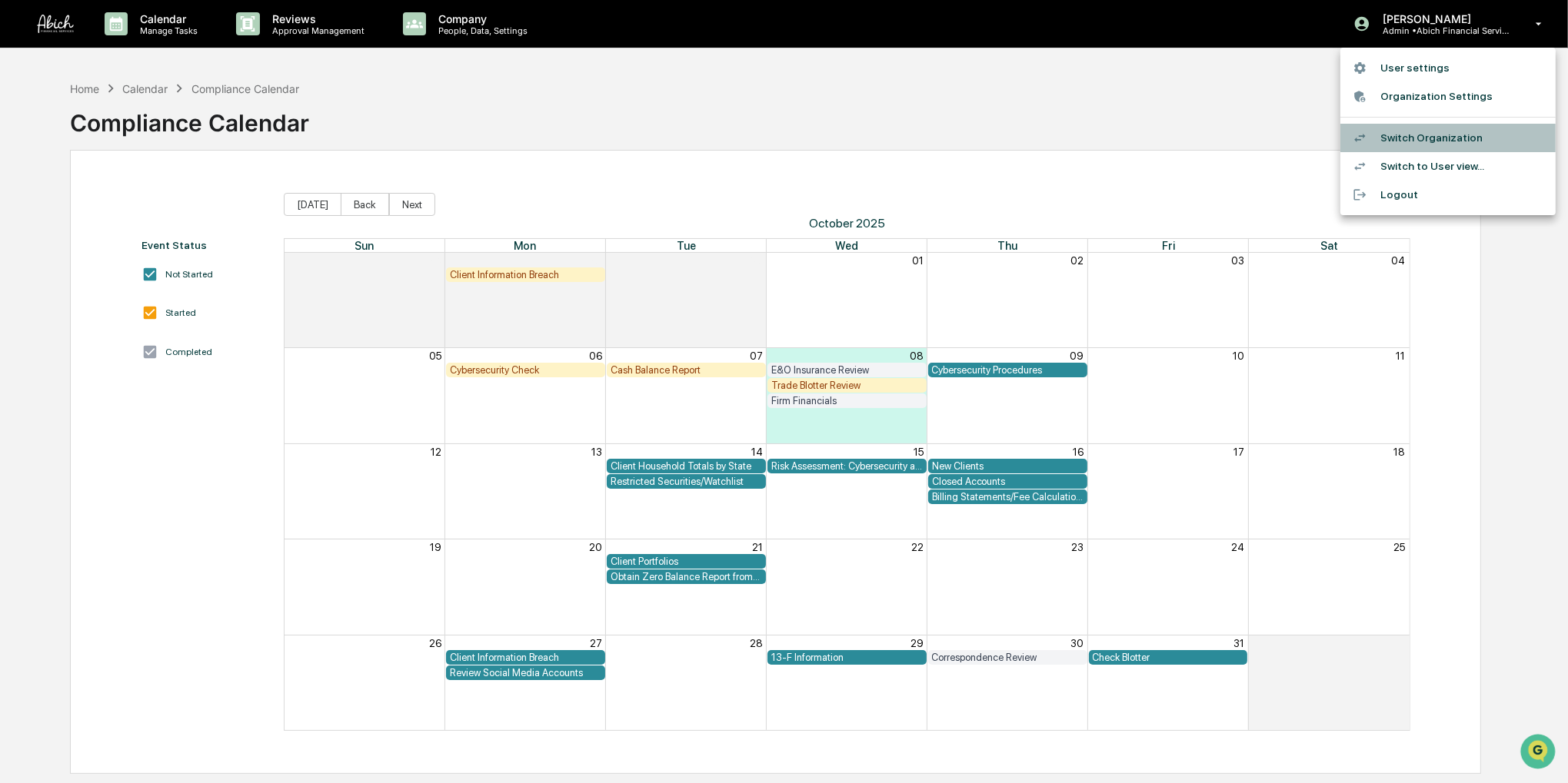
click at [1154, 129] on li "Switch Organization" at bounding box center [1447, 138] width 215 height 29
